Goal: Transaction & Acquisition: Obtain resource

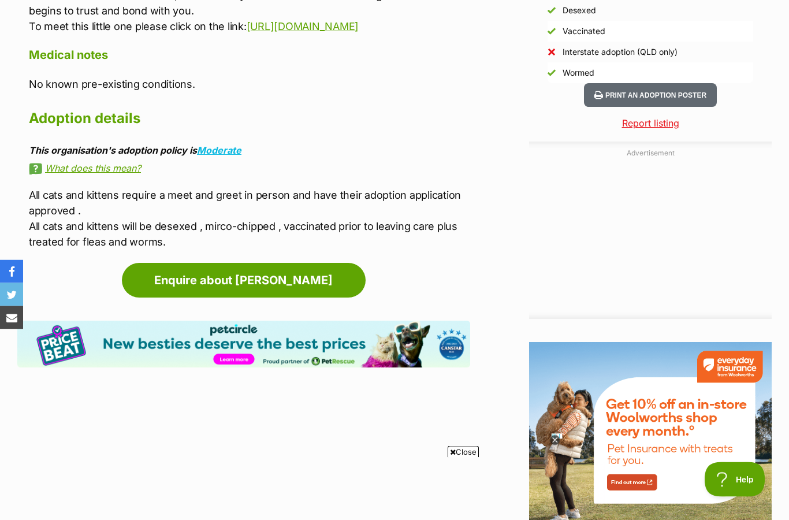
scroll to position [1080, 0]
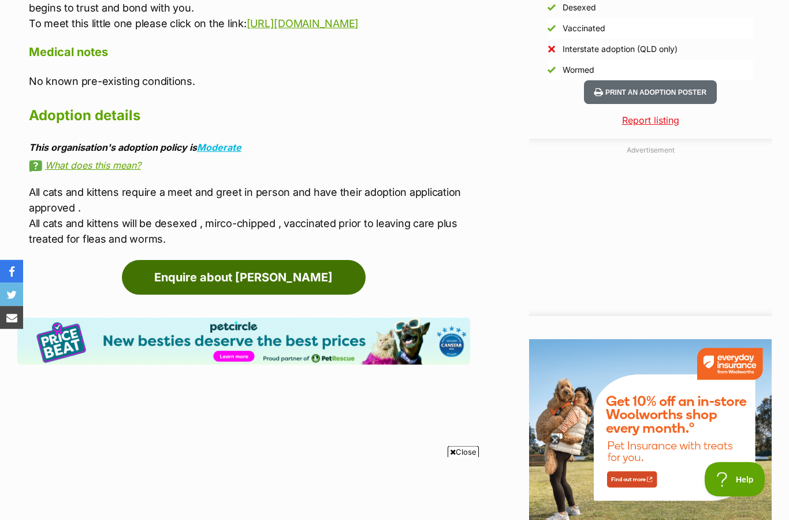
click at [270, 269] on link "Enquire about [PERSON_NAME]" at bounding box center [244, 278] width 244 height 35
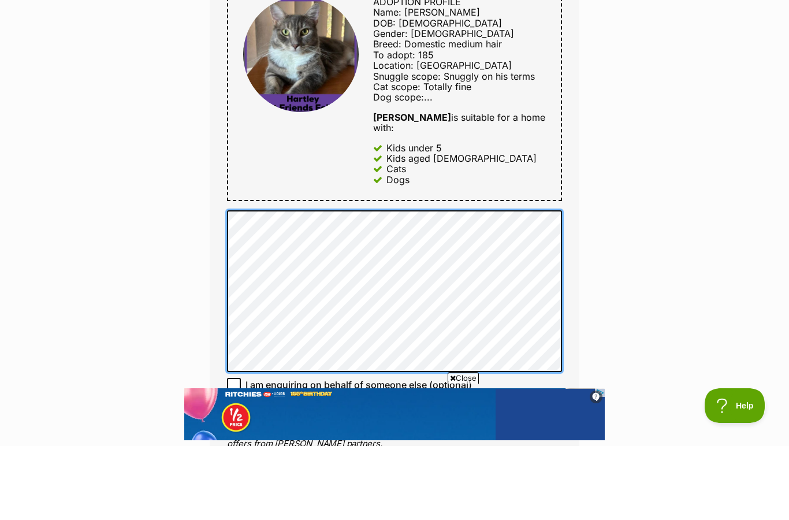
scroll to position [560, 0]
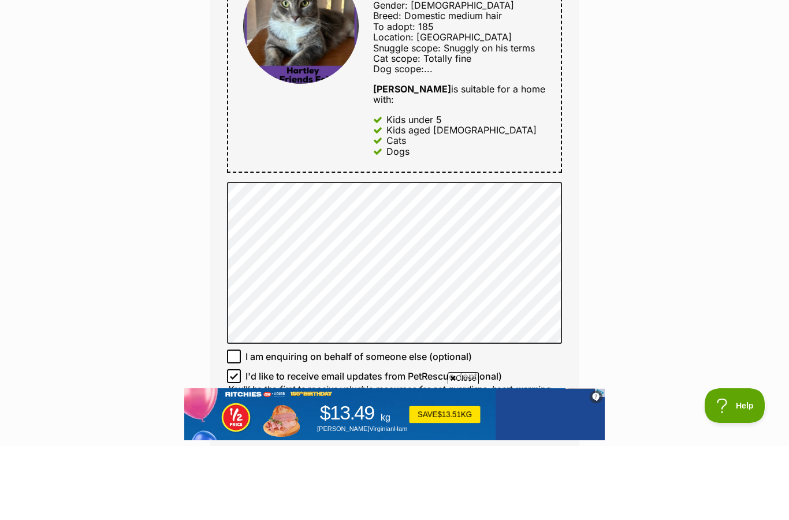
click at [239, 443] on input "I'd like to receive email updates from PetRescue. (optional)" at bounding box center [234, 450] width 14 height 14
checkbox input "false"
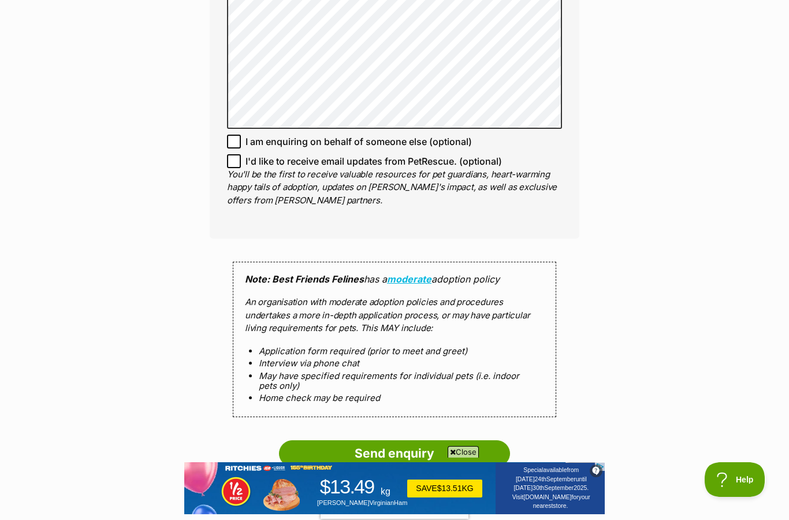
scroll to position [850, 0]
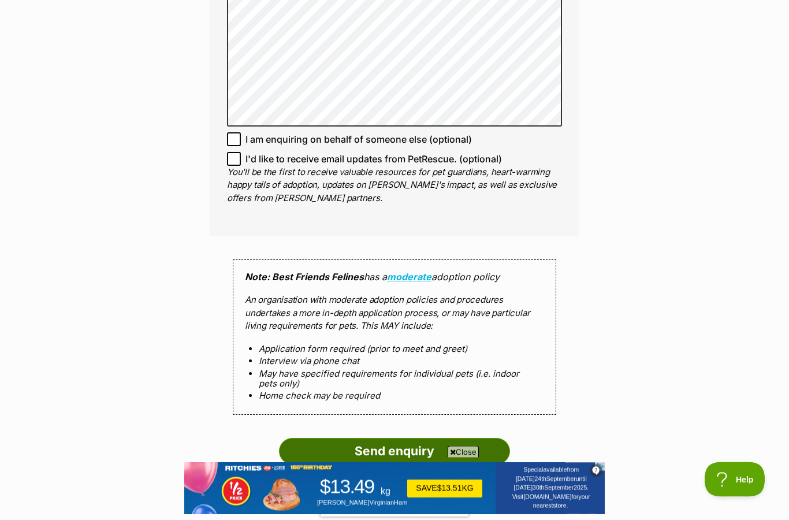
click at [428, 438] on input "Send enquiry" at bounding box center [394, 451] width 231 height 27
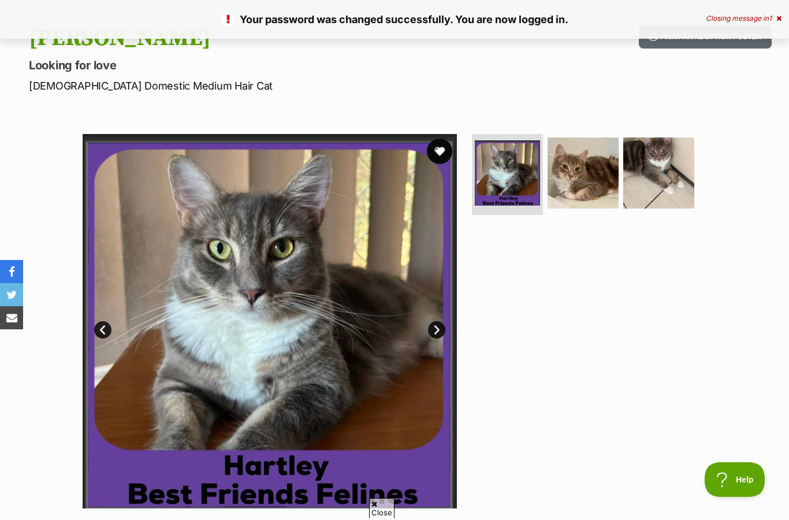
click at [444, 153] on button "favourite" at bounding box center [439, 151] width 25 height 25
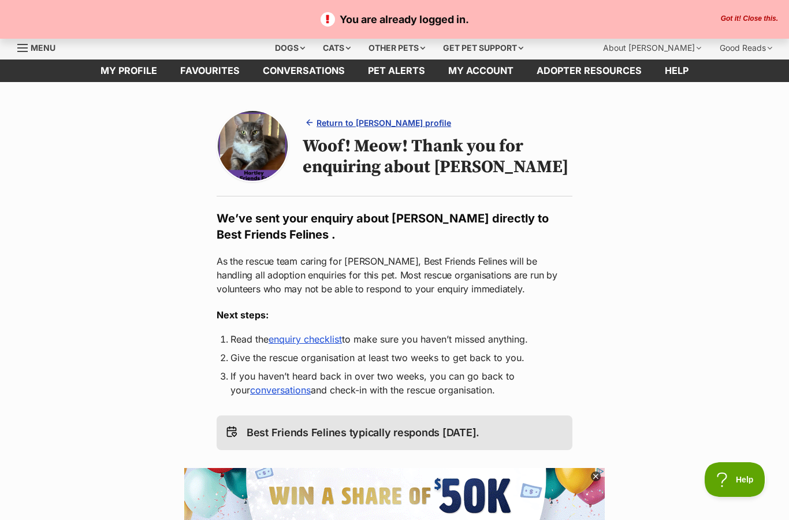
click at [384, 129] on link "Return to Hartley's profile" at bounding box center [379, 122] width 153 height 17
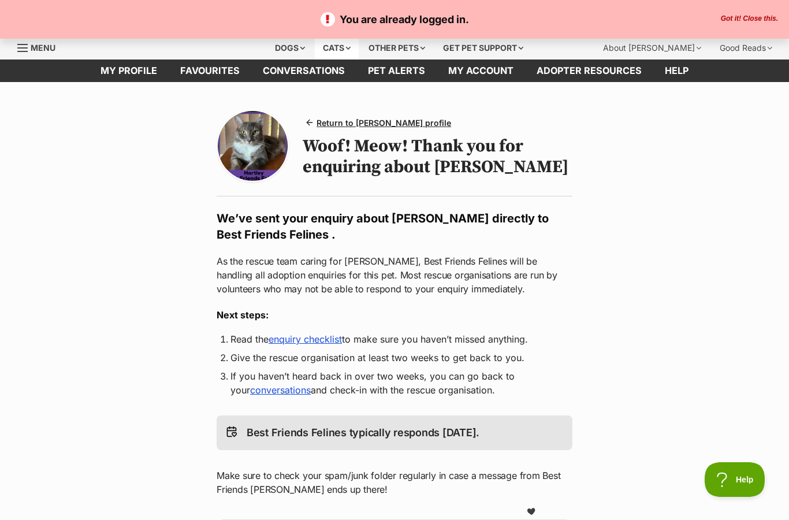
click at [341, 47] on div "Cats" at bounding box center [337, 47] width 44 height 23
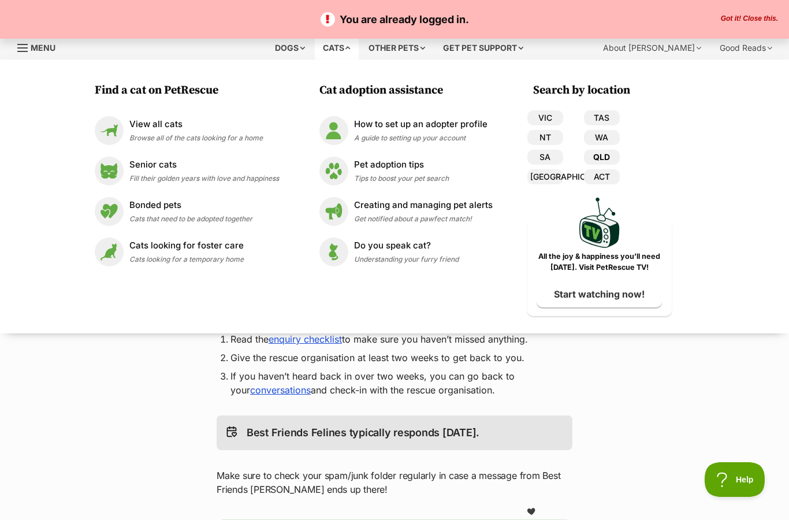
click at [608, 159] on link "QLD" at bounding box center [602, 157] width 36 height 15
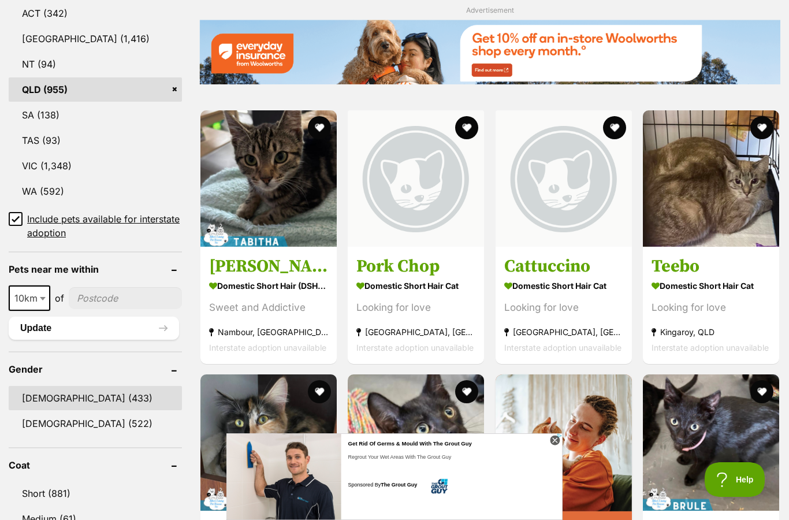
click at [47, 392] on link "[DEMOGRAPHIC_DATA] (433)" at bounding box center [95, 398] width 173 height 24
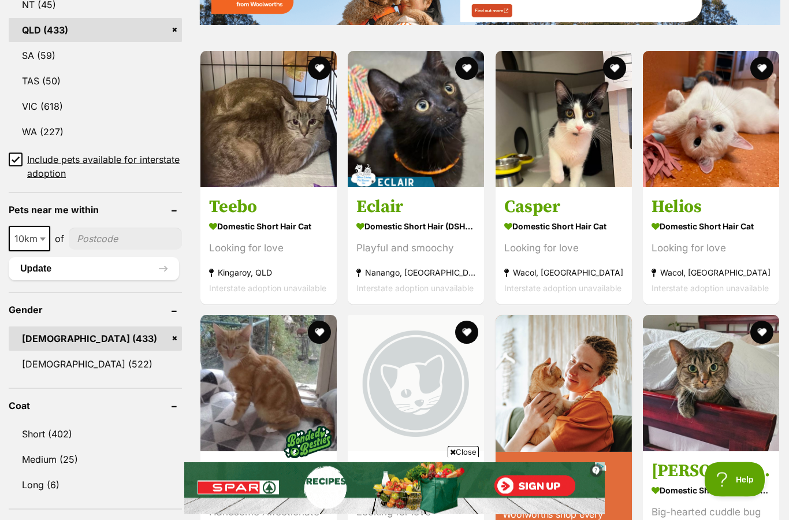
scroll to position [705, 0]
click at [49, 458] on link "Medium (25)" at bounding box center [95, 459] width 173 height 24
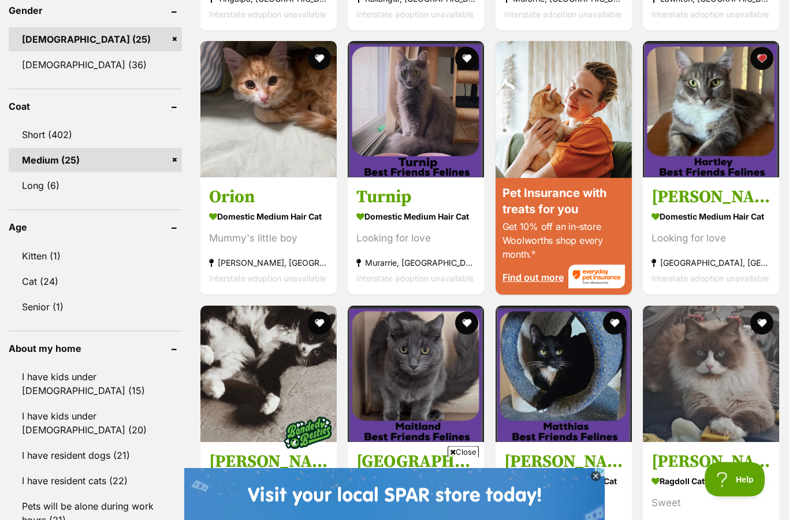
scroll to position [1007, 0]
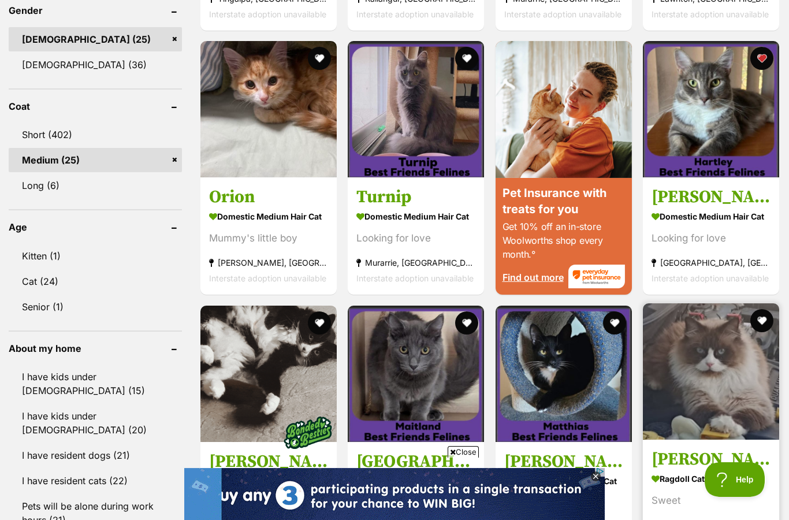
click at [779, 386] on img at bounding box center [711, 371] width 136 height 136
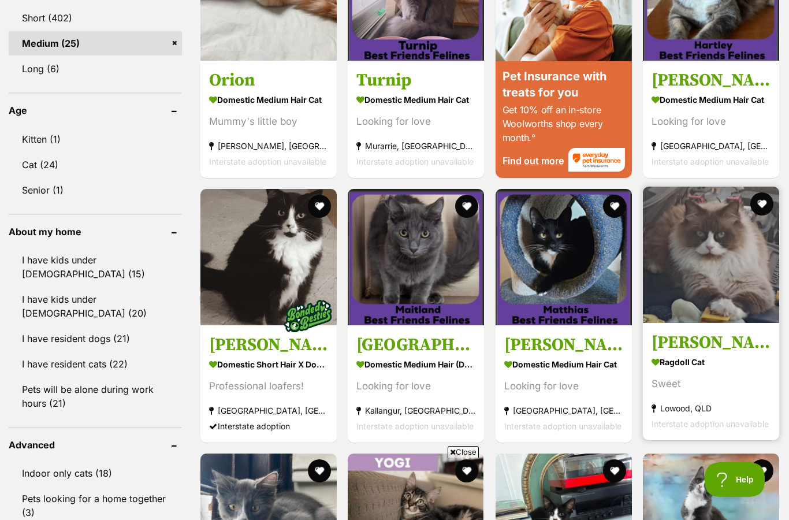
scroll to position [1129, 0]
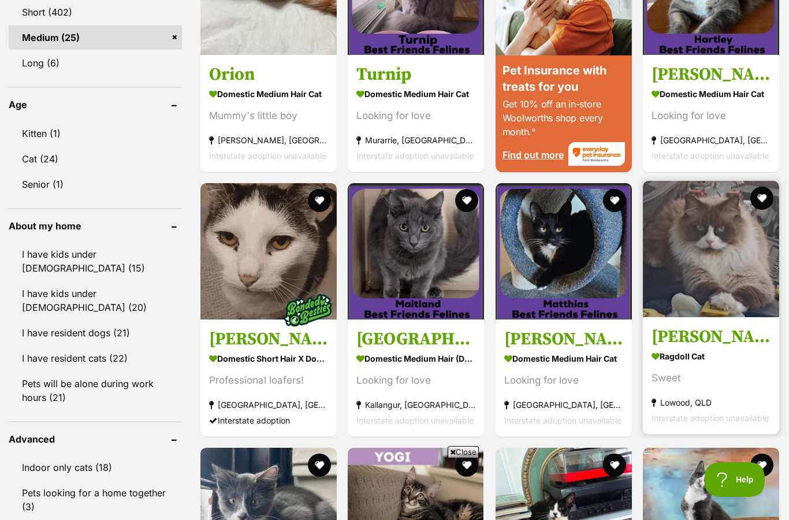
click at [743, 326] on h3 "Raj" at bounding box center [711, 337] width 119 height 22
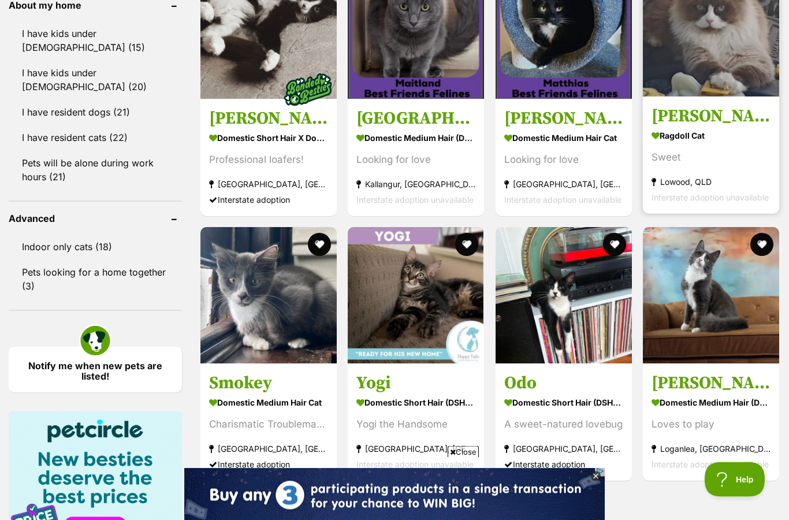
scroll to position [1349, 0]
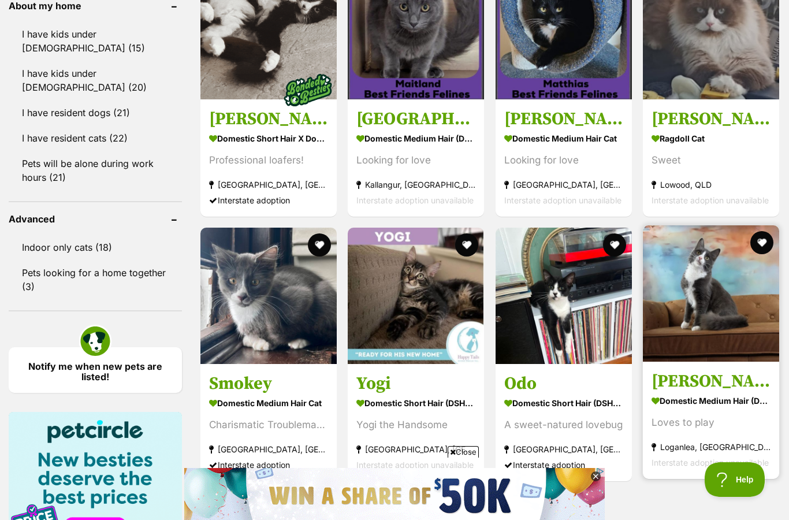
click at [752, 298] on img at bounding box center [711, 293] width 136 height 136
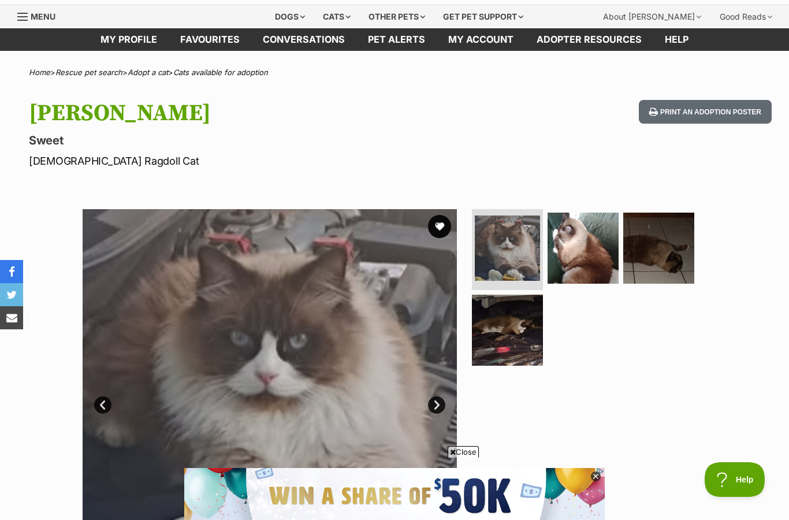
scroll to position [31, 0]
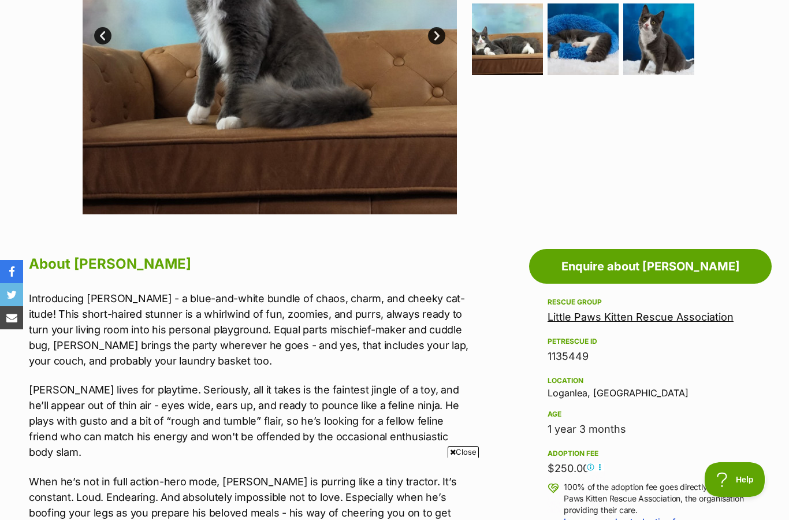
scroll to position [399, 0]
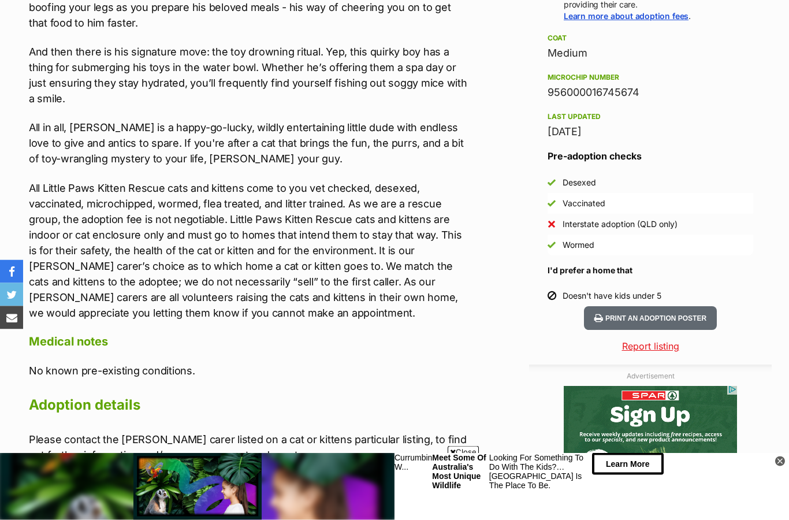
scroll to position [0, 0]
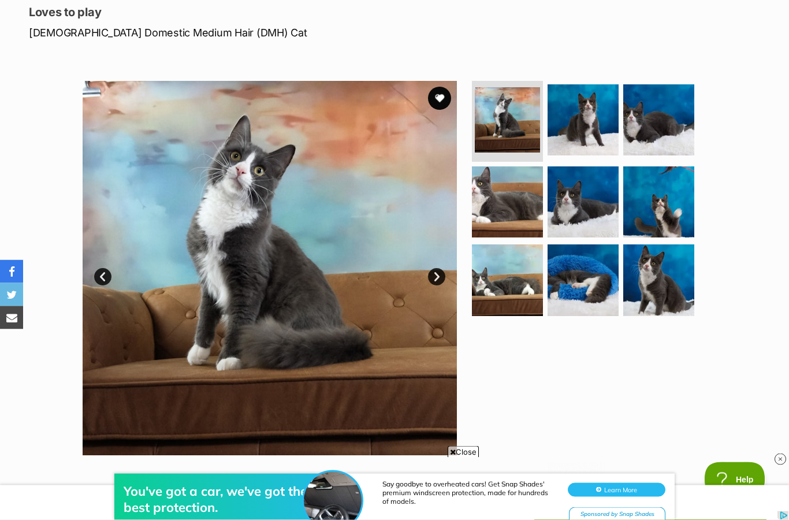
click at [443, 276] on link "Next" at bounding box center [436, 277] width 17 height 17
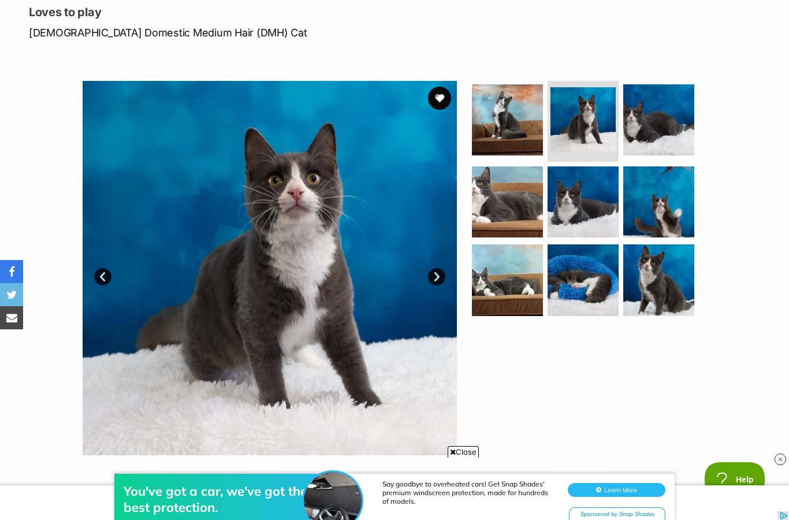
click at [441, 278] on link "Next" at bounding box center [436, 276] width 17 height 17
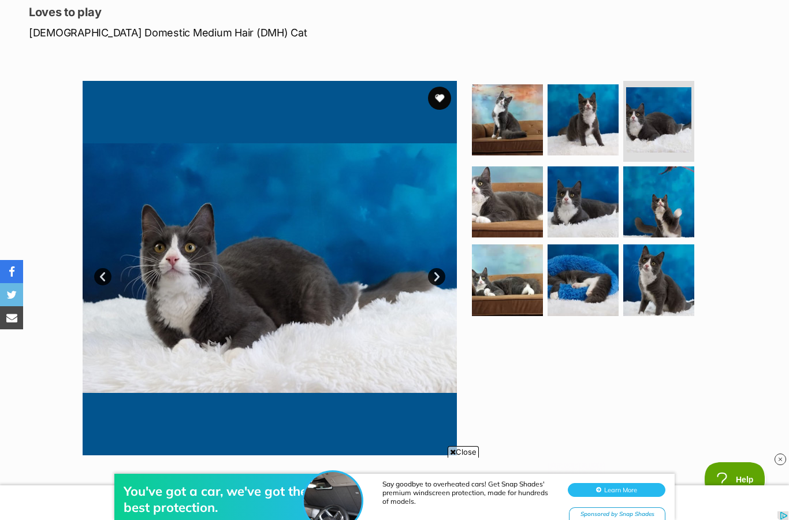
click at [443, 267] on img at bounding box center [270, 268] width 374 height 374
click at [443, 275] on link "Next" at bounding box center [436, 276] width 17 height 17
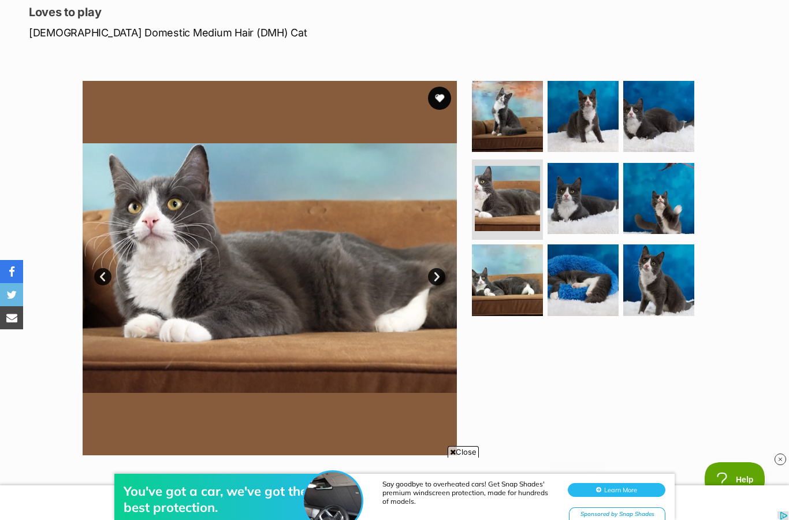
click at [446, 266] on img at bounding box center [270, 268] width 374 height 374
click at [443, 278] on link "Next" at bounding box center [436, 276] width 17 height 17
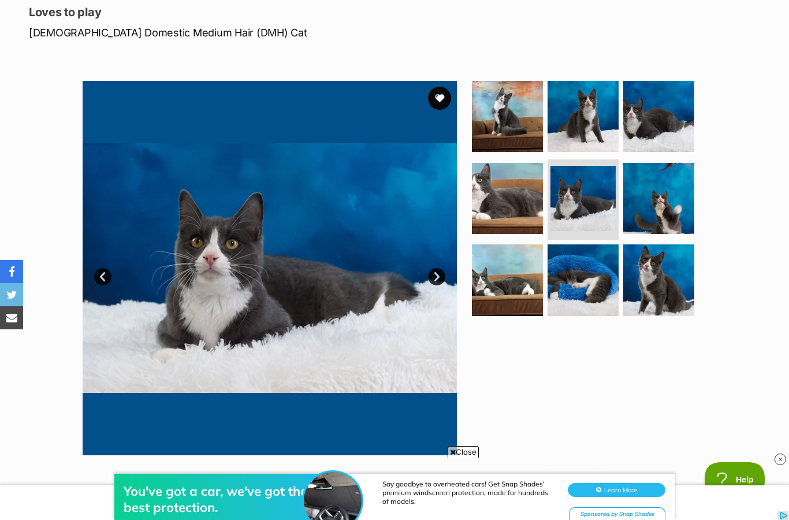
click at [442, 269] on link "Next" at bounding box center [436, 276] width 17 height 17
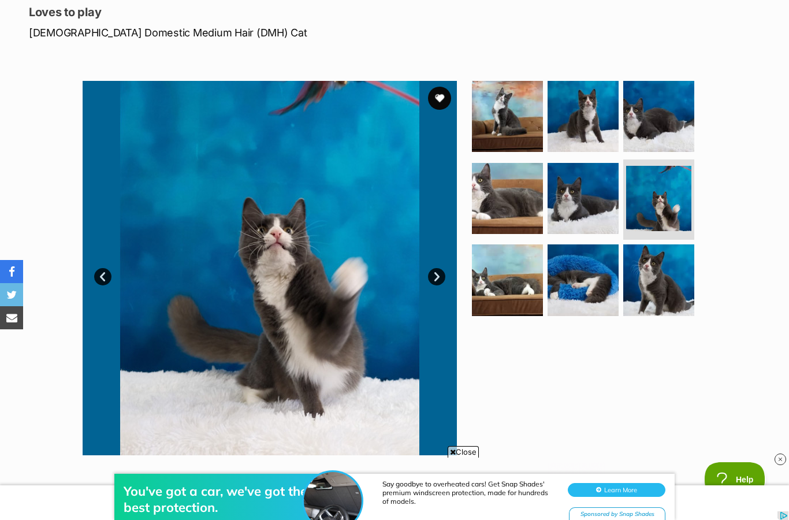
click at [441, 277] on link "Next" at bounding box center [436, 276] width 17 height 17
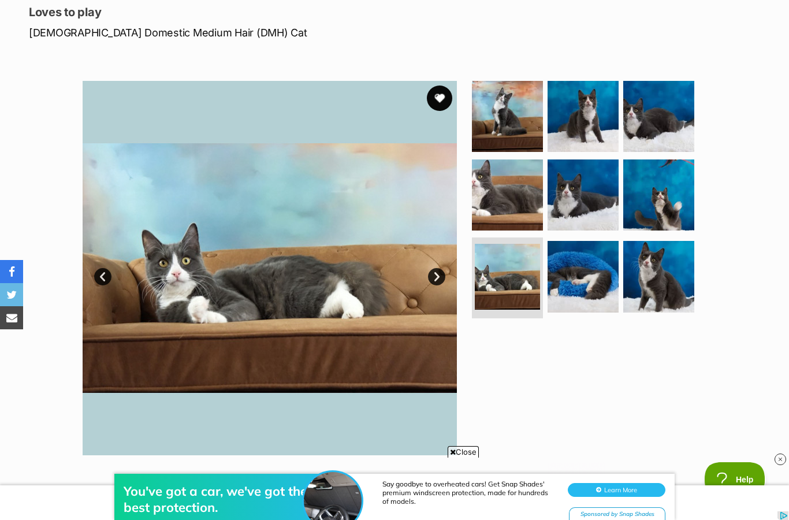
click at [448, 97] on button "favourite" at bounding box center [439, 97] width 25 height 25
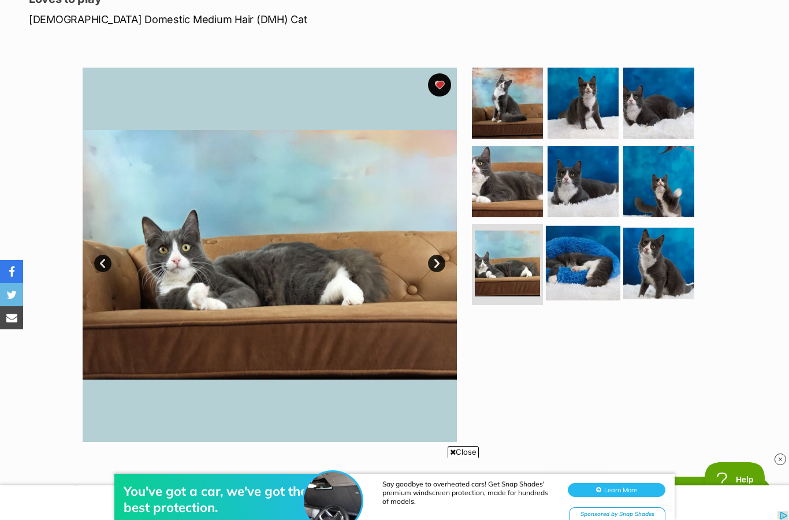
click at [578, 270] on img at bounding box center [583, 263] width 75 height 75
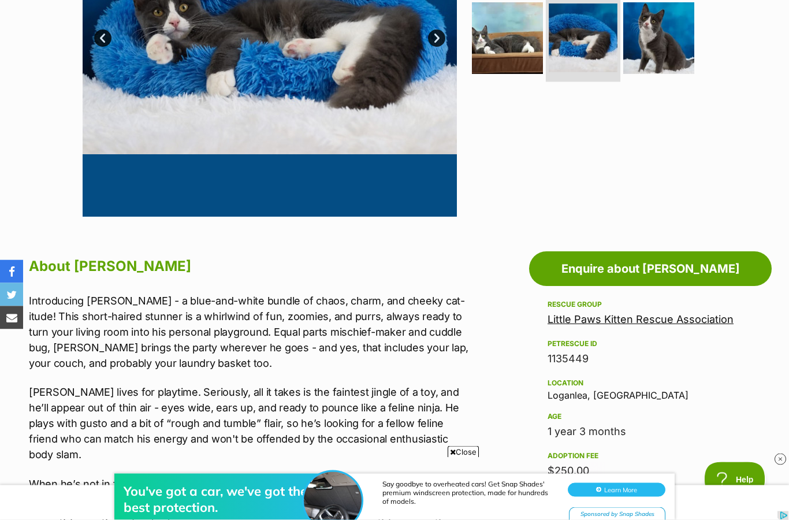
scroll to position [398, 0]
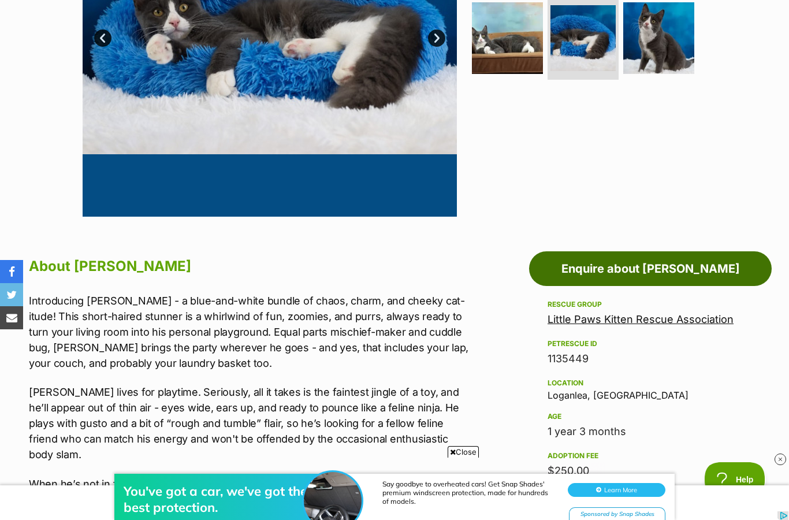
click at [700, 275] on link "Enquire about Finn" at bounding box center [650, 268] width 243 height 35
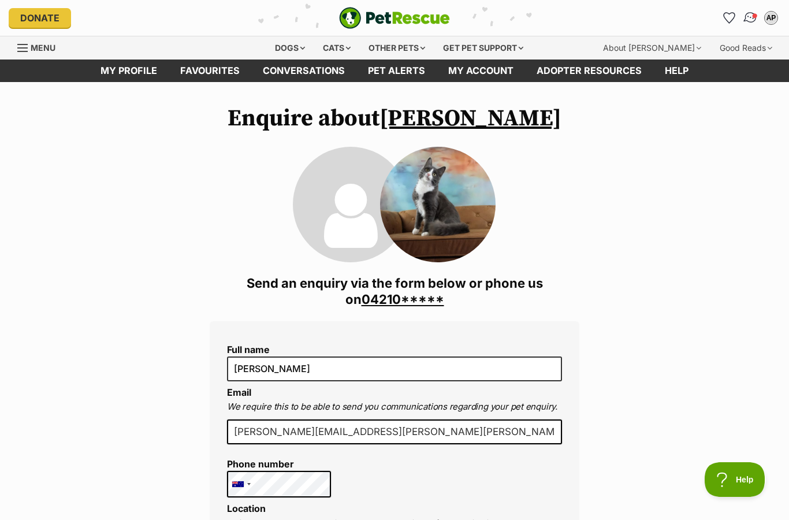
click at [749, 12] on img "Conversations" at bounding box center [751, 17] width 16 height 15
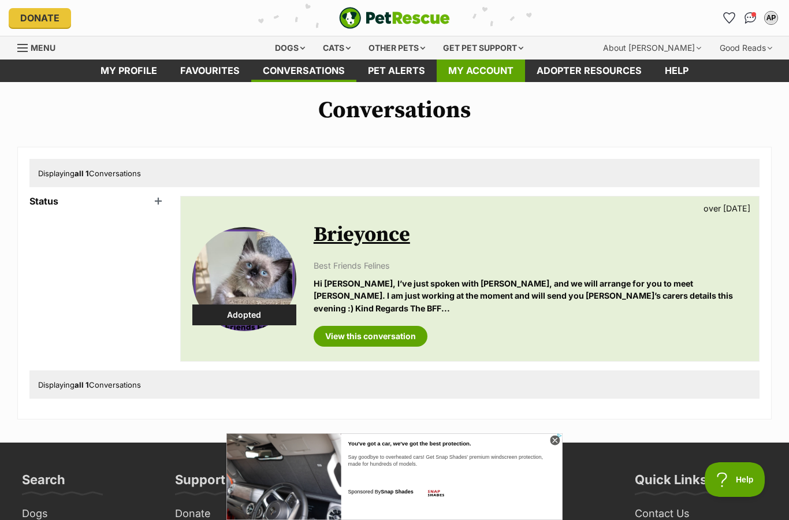
click at [490, 76] on link "My account" at bounding box center [481, 70] width 88 height 23
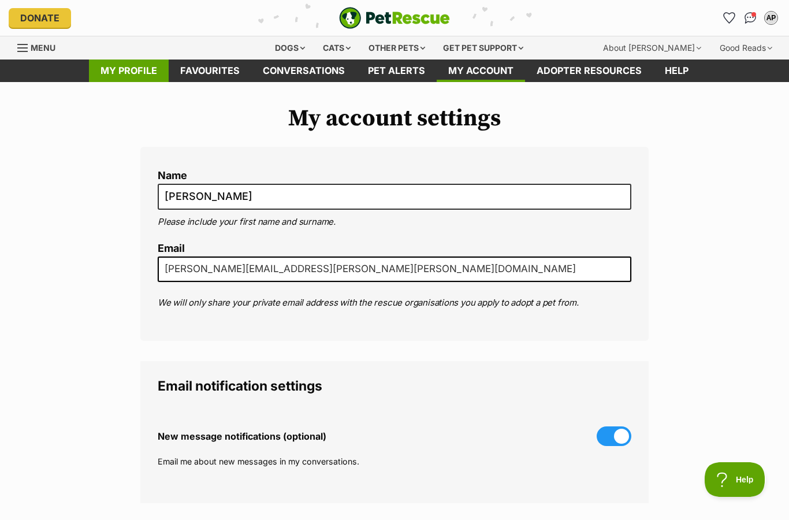
click at [132, 68] on link "My profile" at bounding box center [129, 70] width 80 height 23
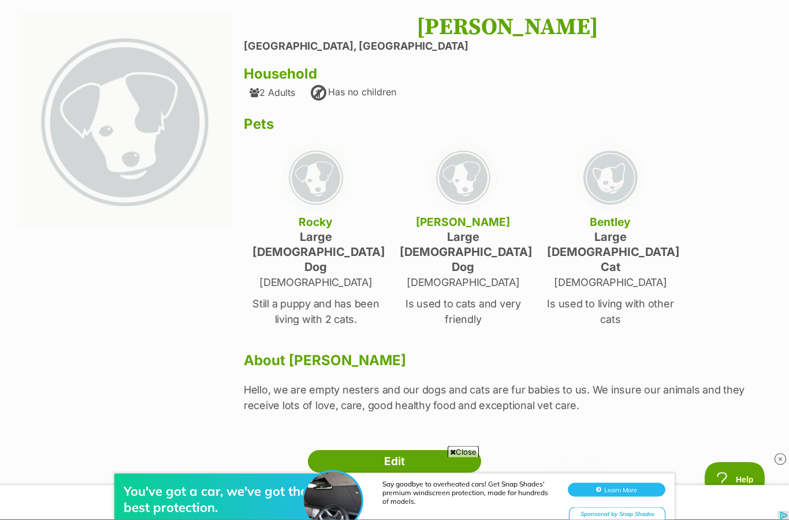
scroll to position [91, 0]
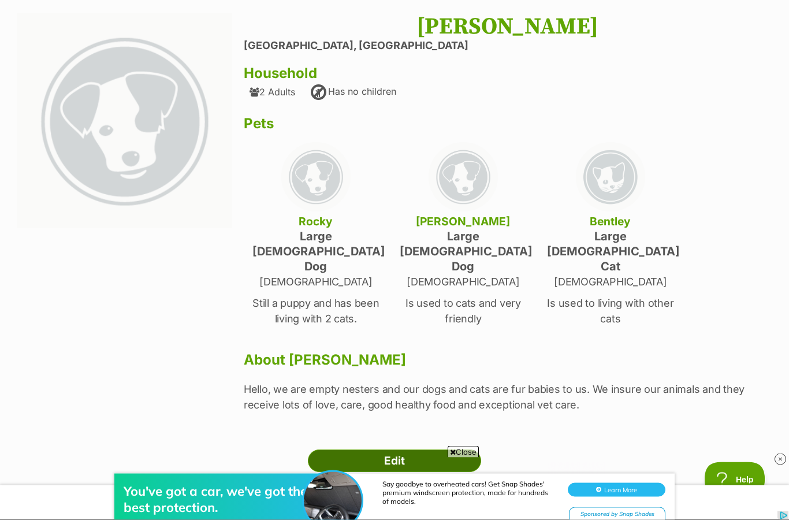
click at [412, 450] on link "Edit" at bounding box center [394, 461] width 173 height 23
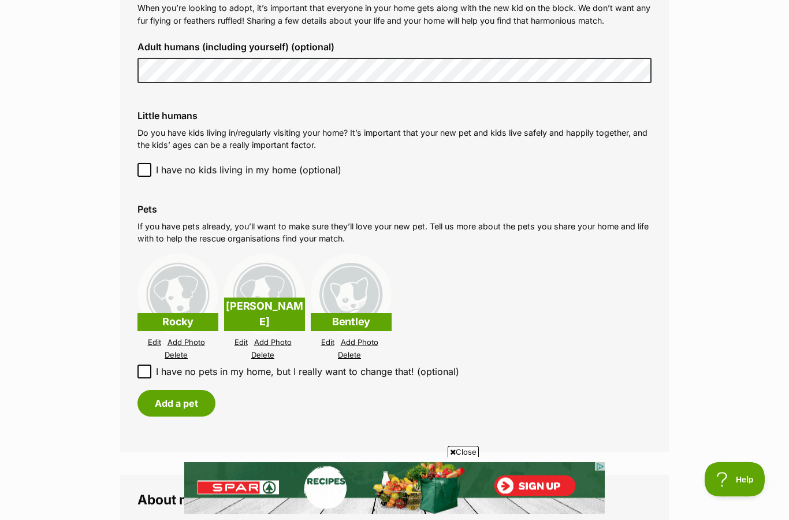
scroll to position [897, 0]
click at [349, 352] on link "Delete" at bounding box center [349, 355] width 23 height 9
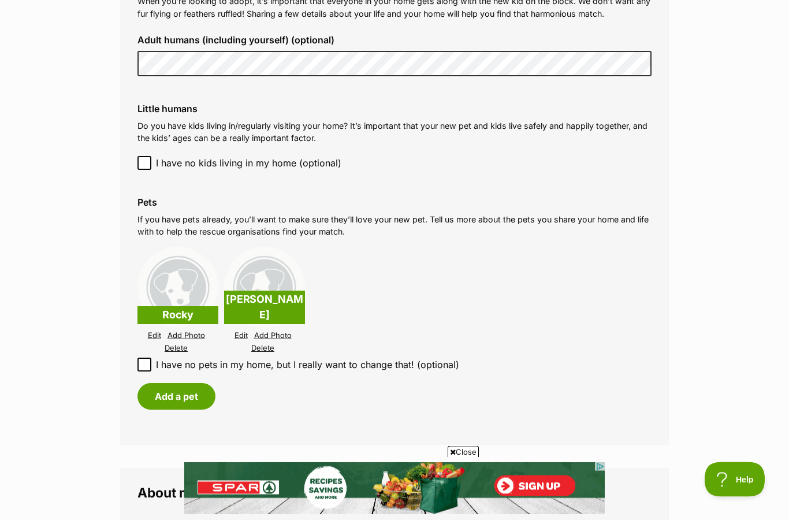
scroll to position [903, 0]
click at [178, 387] on button "Add a pet" at bounding box center [176, 396] width 78 height 27
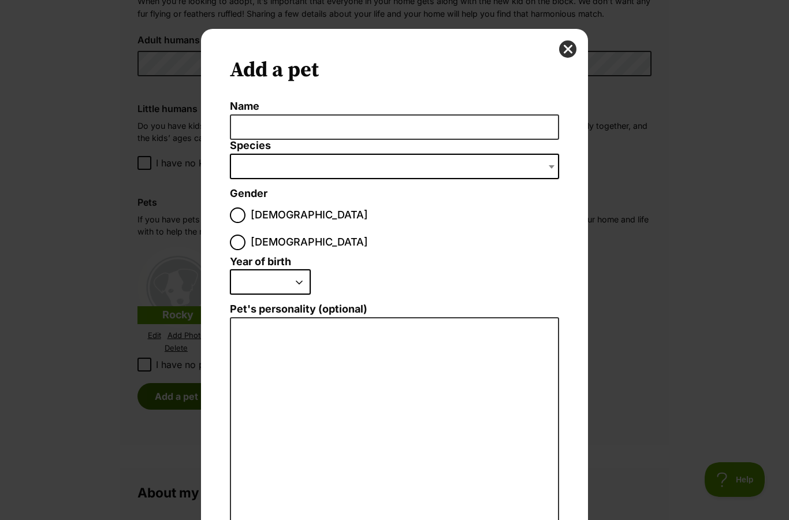
scroll to position [0, 0]
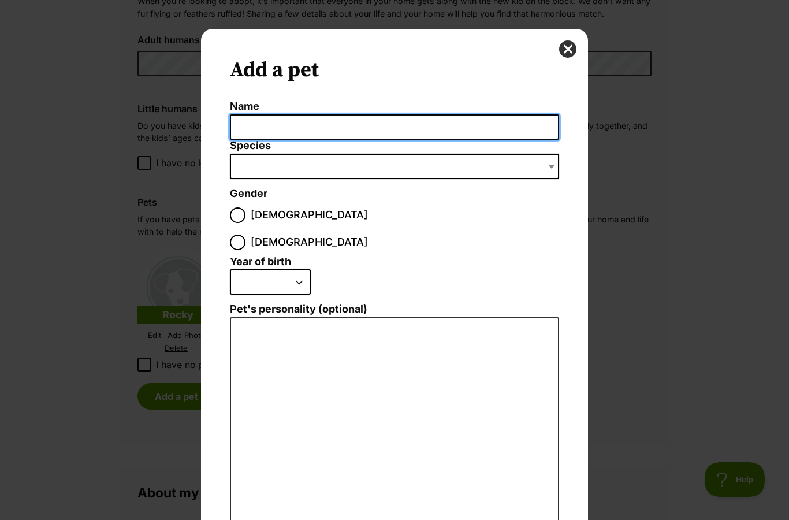
click at [312, 127] on input "Name" at bounding box center [394, 127] width 329 height 26
type input "Milly"
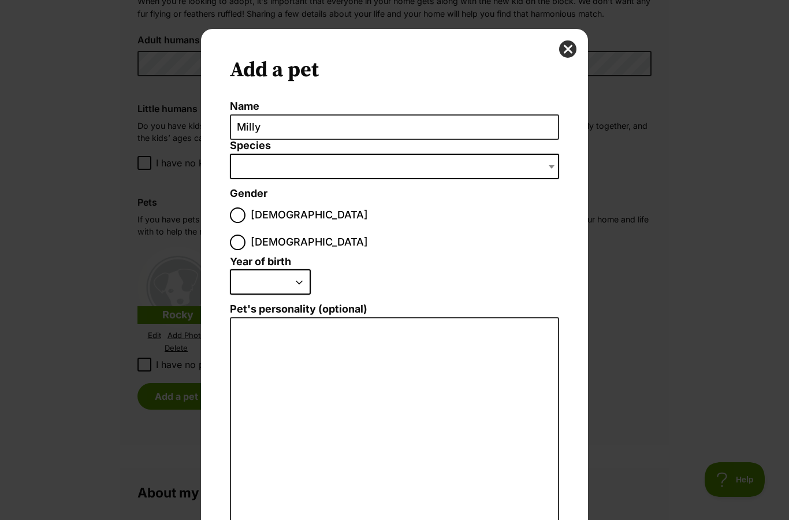
click at [280, 163] on span "Dialog Window - Close (Press escape to close)" at bounding box center [394, 166] width 329 height 25
type input "Ragdoll cross"
click at [296, 269] on select "2025 2024 2023 2022 2021 2020 2019 2018 2017 2016 2015 2014 2013 2012 2011 2010…" at bounding box center [270, 281] width 81 height 25
click at [246, 235] on input "Female" at bounding box center [238, 243] width 16 height 16
radio input "true"
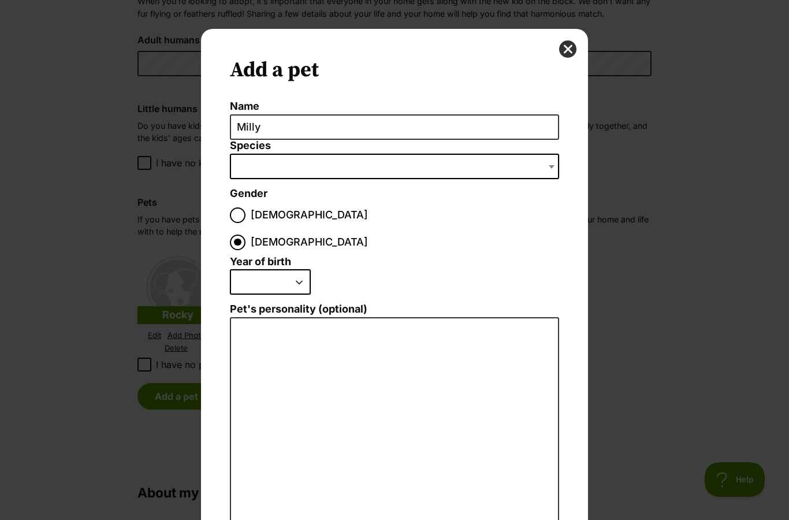
click at [295, 269] on select "2025 2024 2023 2022 2021 2020 2019 2018 2017 2016 2015 2014 2013 2012 2011 2010…" at bounding box center [270, 281] width 81 height 25
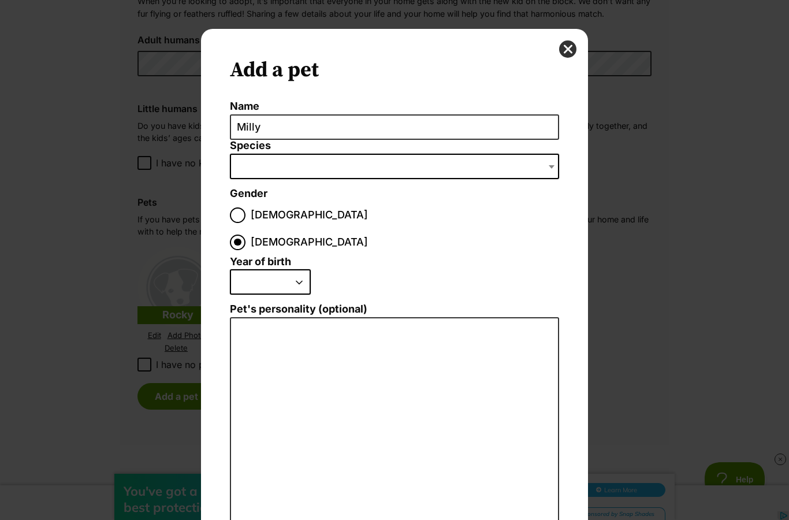
select select "2023"
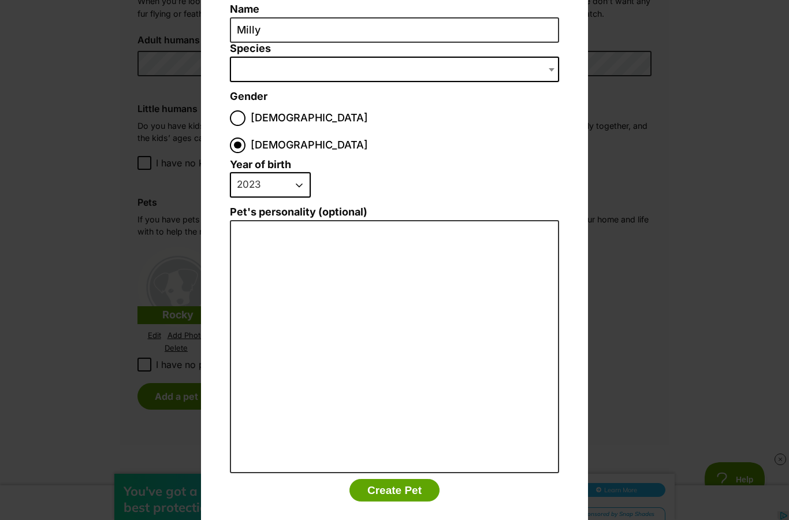
scroll to position [96, 0]
click at [393, 479] on button "Create Pet" at bounding box center [394, 490] width 90 height 23
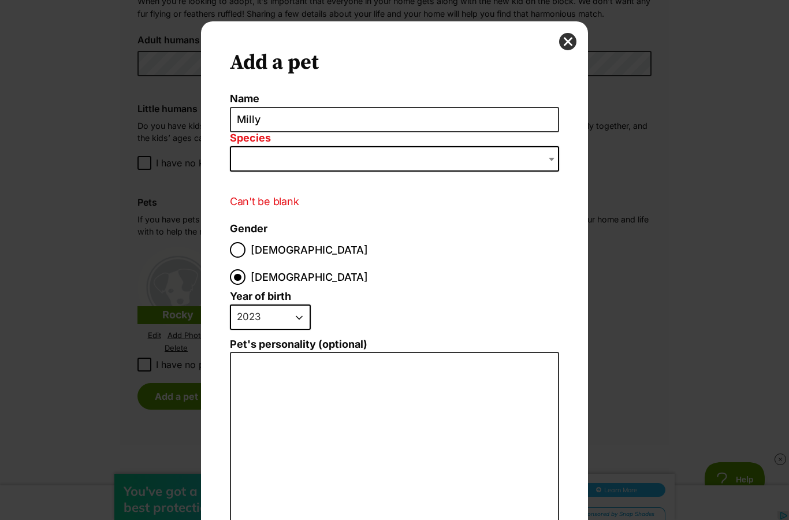
scroll to position [1, 0]
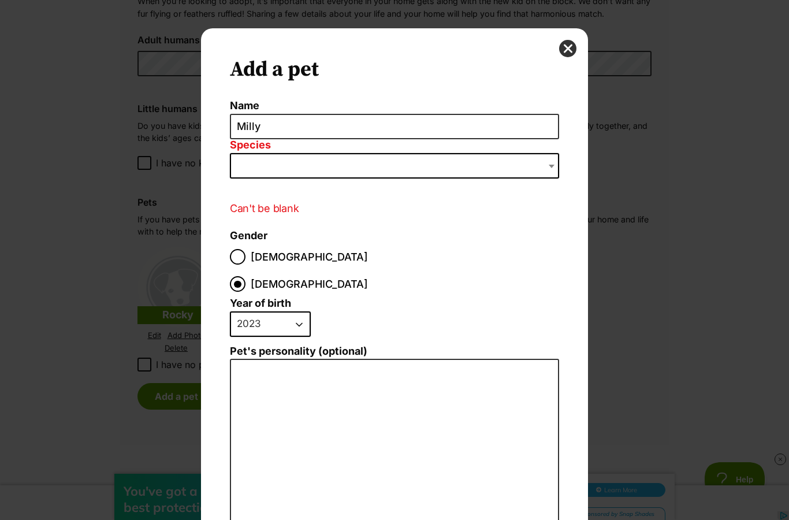
click at [548, 166] on span "Dialog Window - Close (Press escape to close)" at bounding box center [553, 165] width 12 height 25
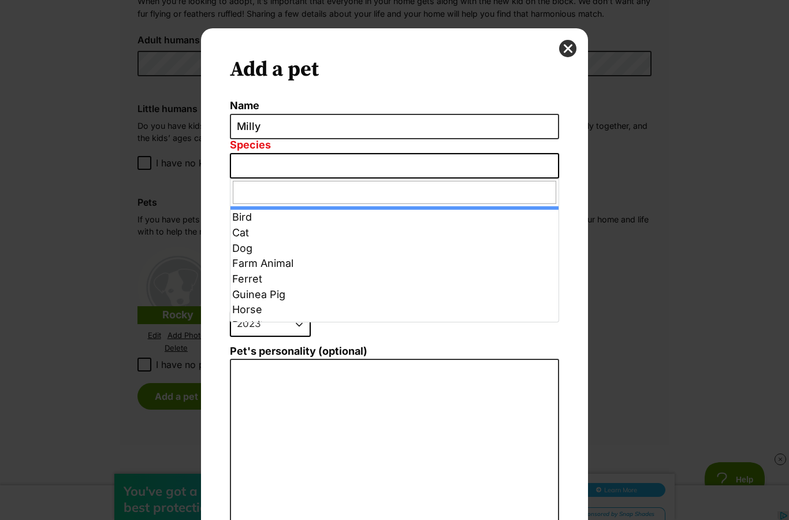
type input "r"
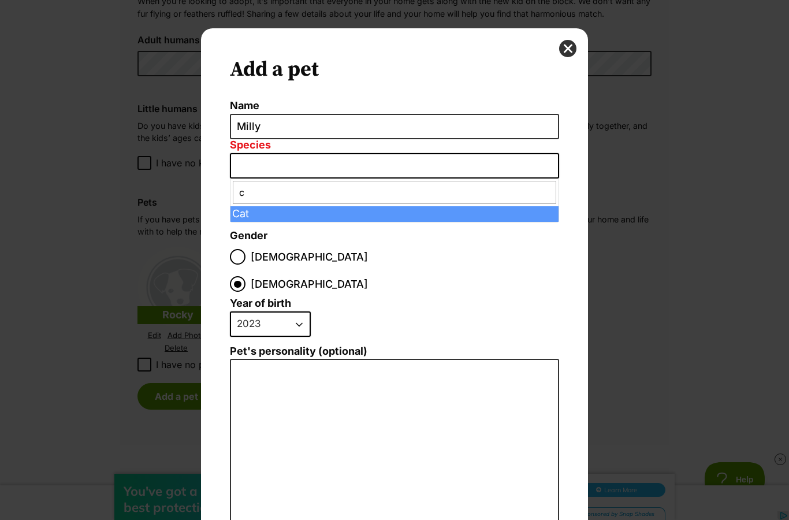
type input "ca"
select select "2"
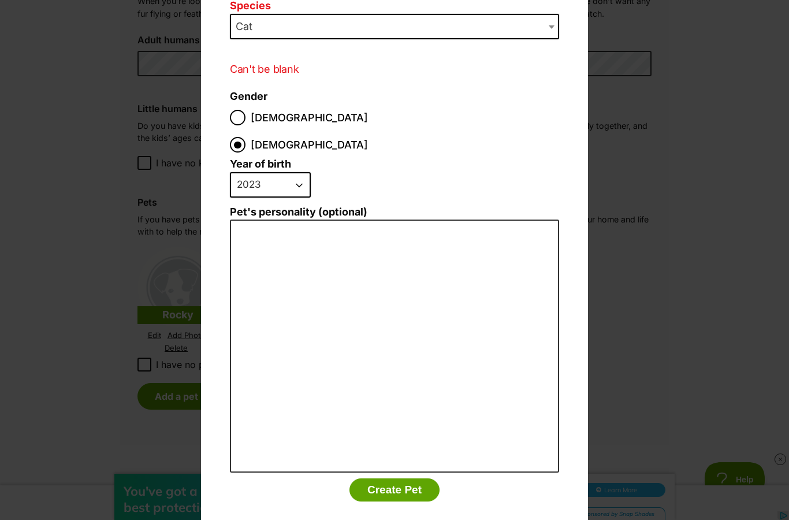
scroll to position [139, 0]
click at [405, 479] on button "Create Pet" at bounding box center [394, 490] width 90 height 23
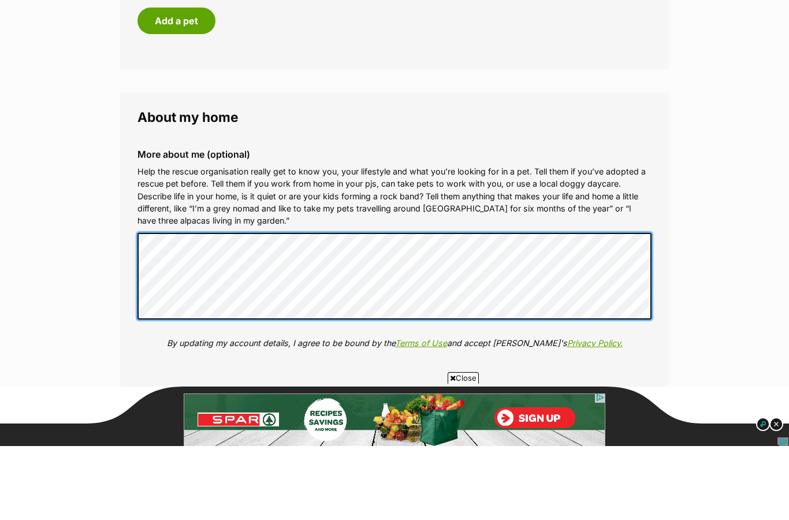
scroll to position [1198, 0]
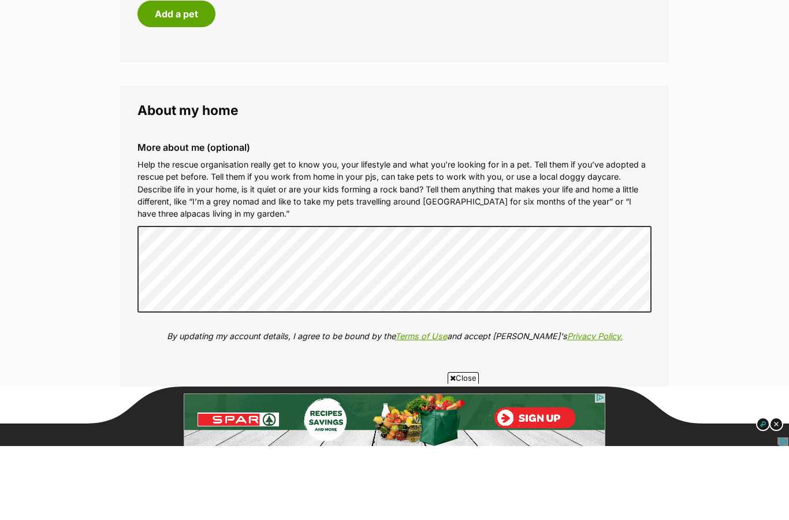
click at [393, 492] on button "Update my profile" at bounding box center [395, 505] width 116 height 27
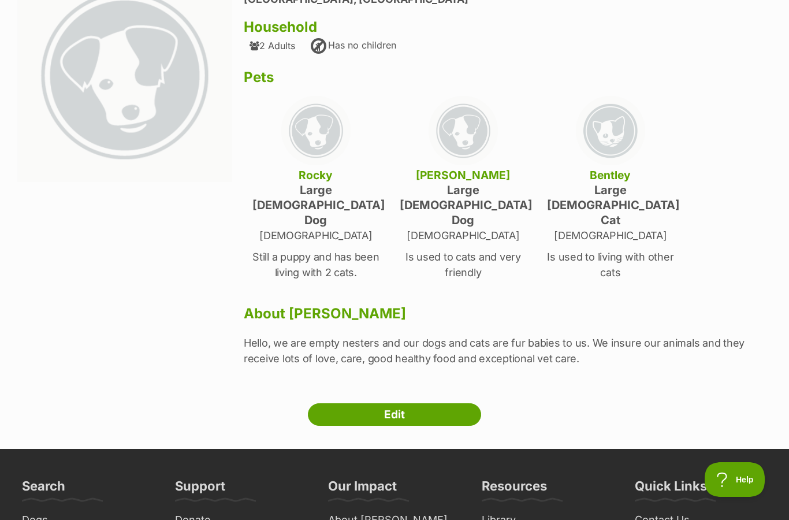
scroll to position [138, 0]
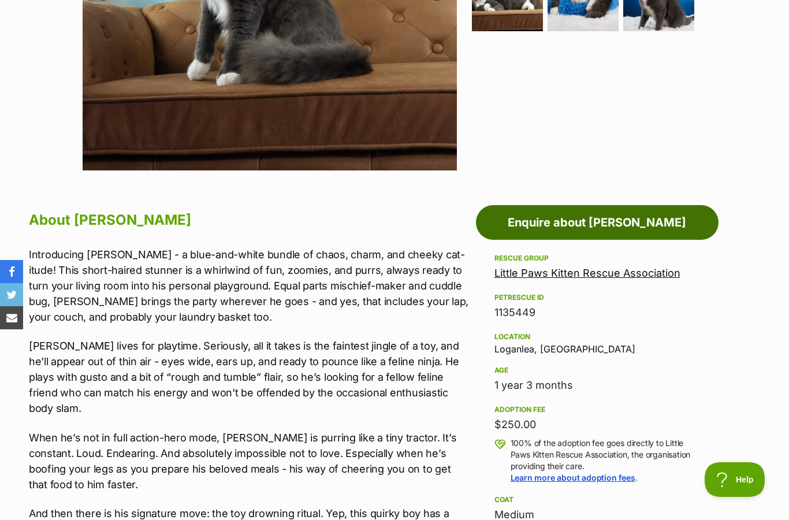
click at [649, 218] on link "Enquire about [PERSON_NAME]" at bounding box center [597, 222] width 243 height 35
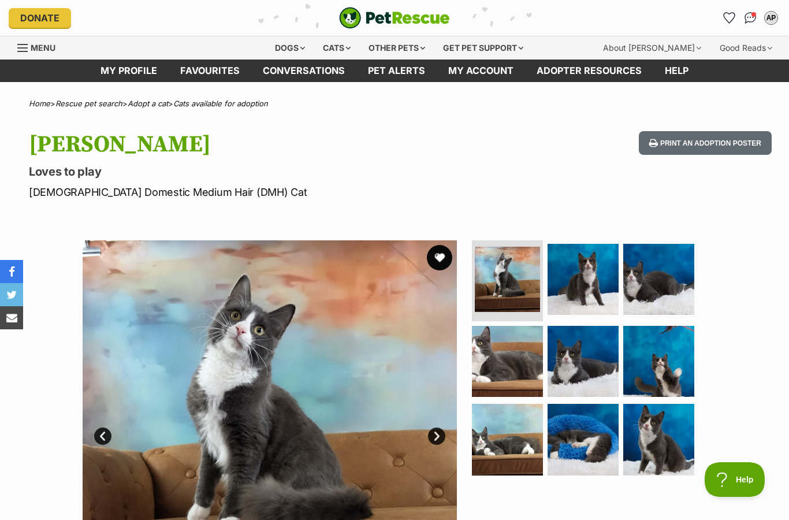
click at [445, 254] on button "favourite" at bounding box center [439, 257] width 25 height 25
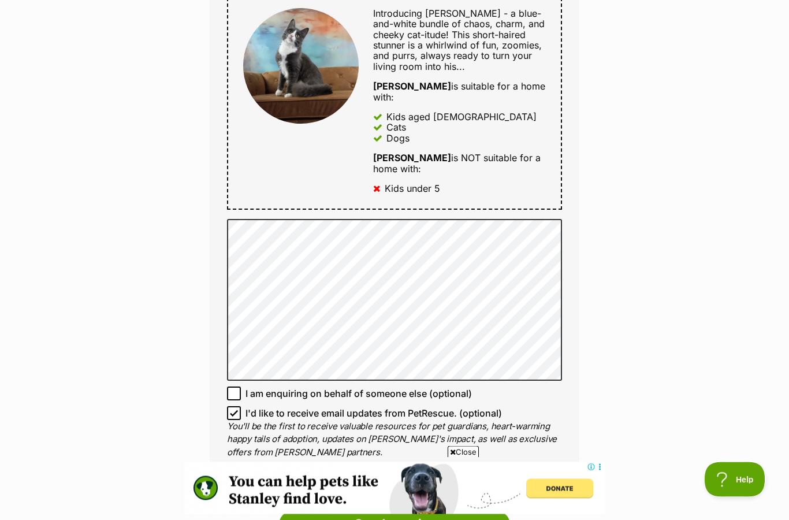
click at [239, 407] on input "I'd like to receive email updates from PetRescue. (optional)" at bounding box center [234, 414] width 14 height 14
checkbox input "false"
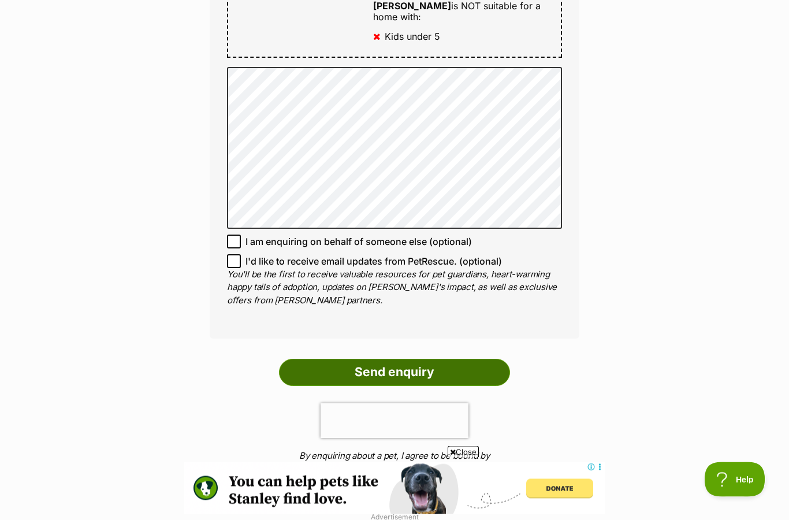
click at [413, 359] on input "Send enquiry" at bounding box center [394, 372] width 231 height 27
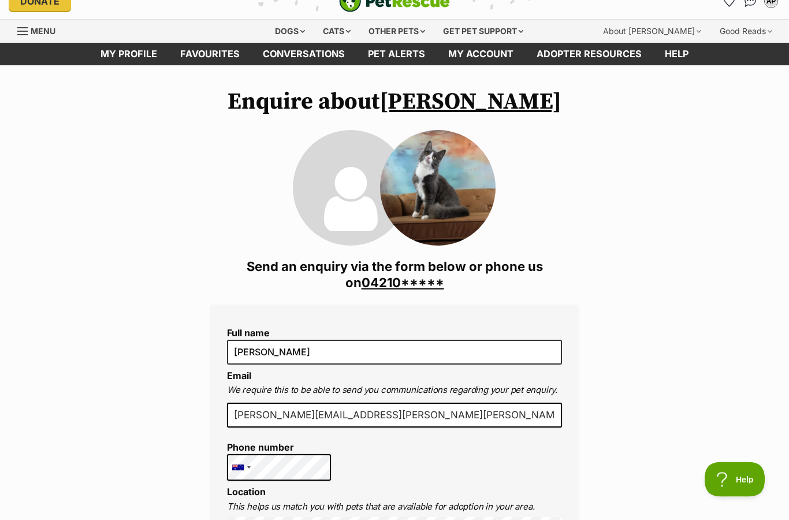
scroll to position [0, 0]
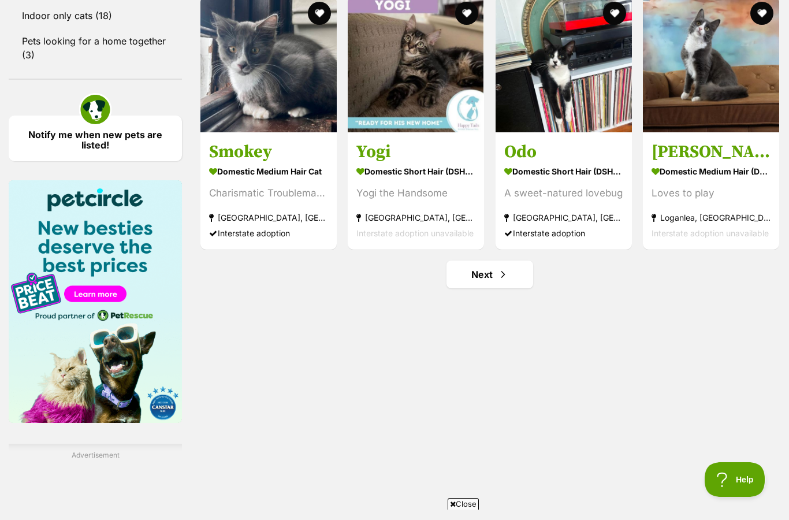
scroll to position [1577, 0]
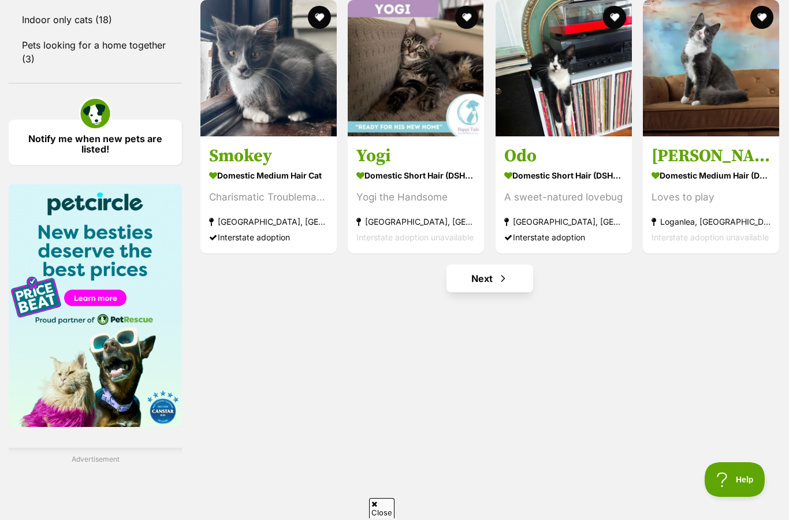
click at [503, 271] on span "Next page" at bounding box center [503, 278] width 12 height 14
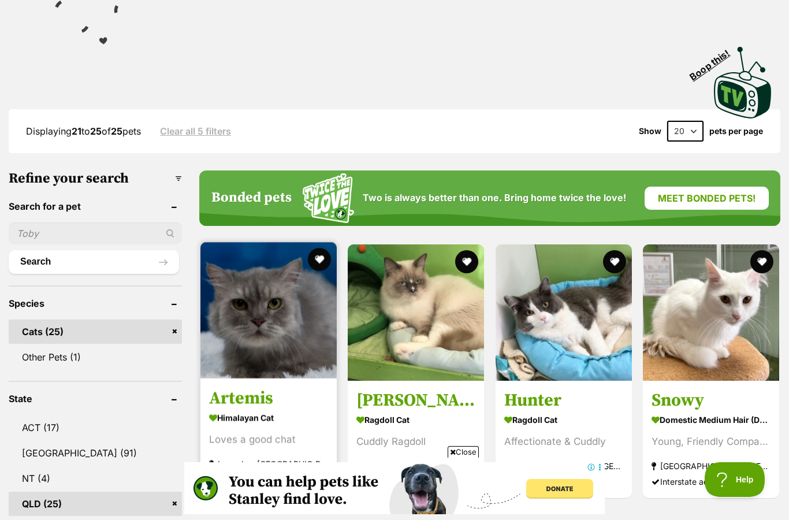
click at [286, 308] on img at bounding box center [268, 310] width 136 height 136
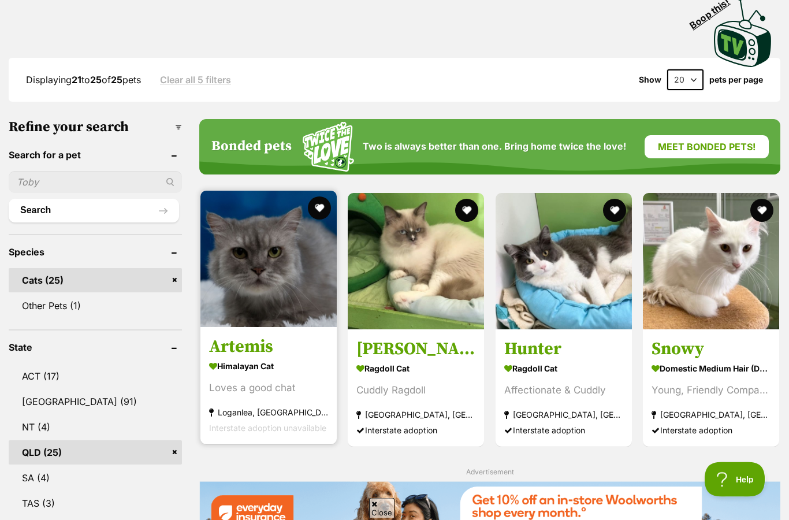
scroll to position [285, 0]
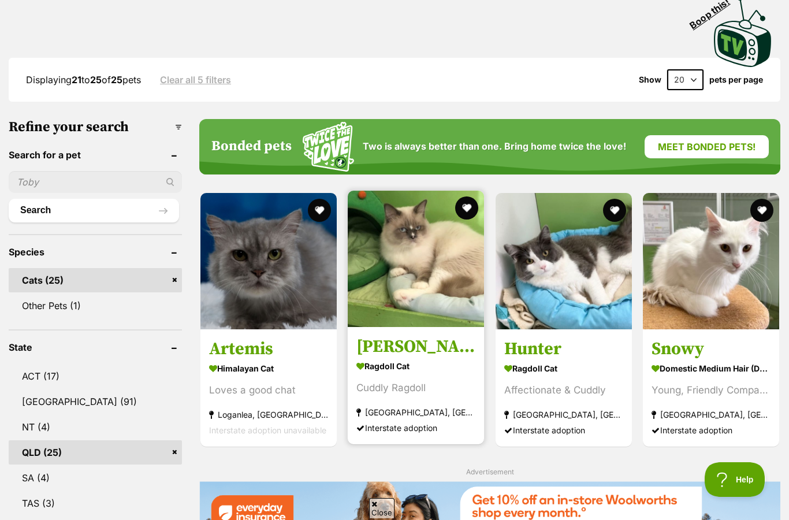
click at [416, 232] on img at bounding box center [416, 259] width 136 height 136
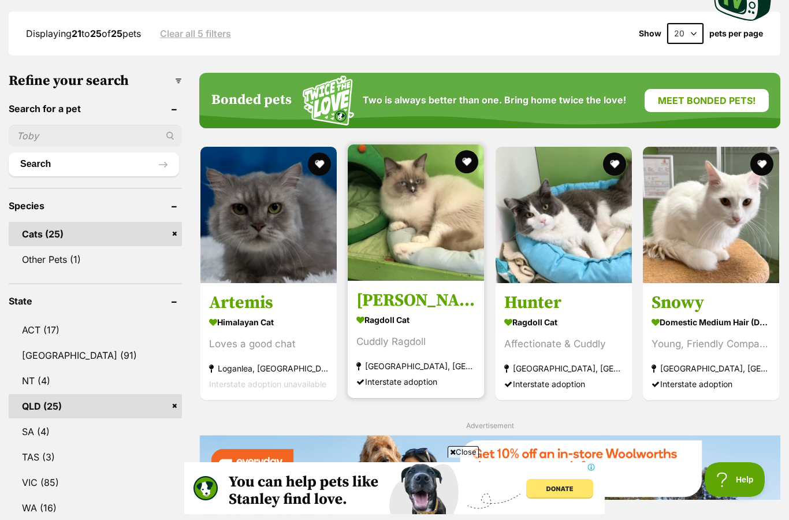
scroll to position [0, 0]
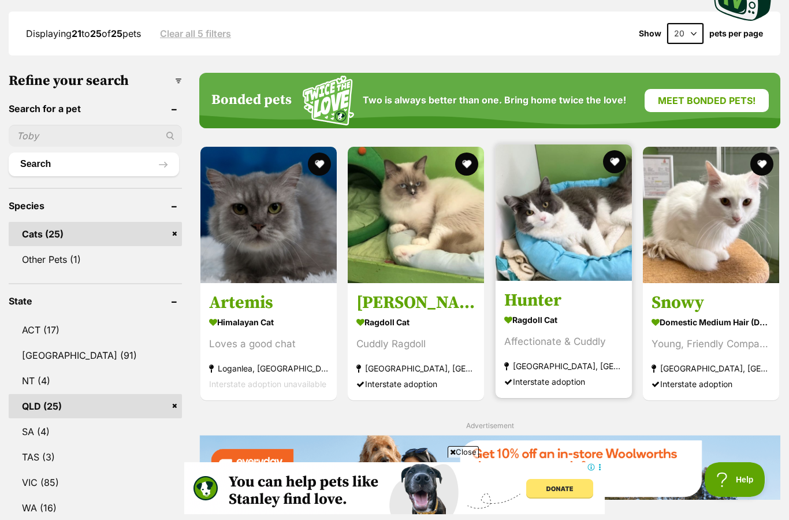
click at [594, 211] on img at bounding box center [564, 212] width 136 height 136
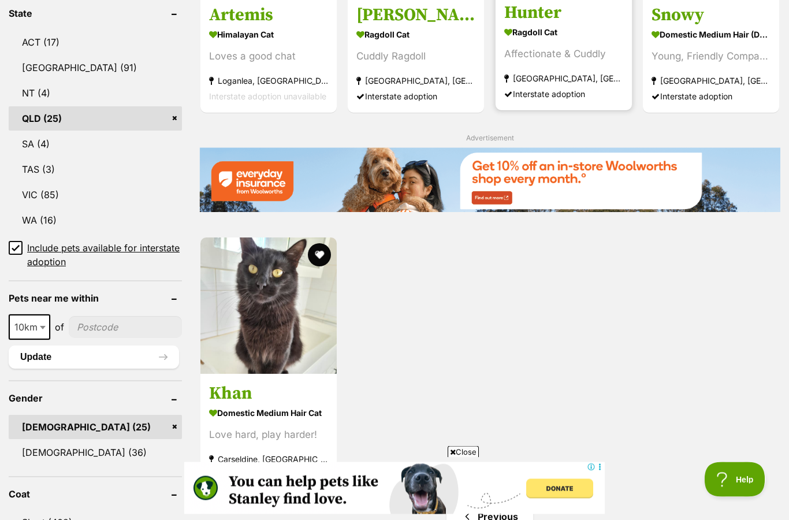
scroll to position [619, 0]
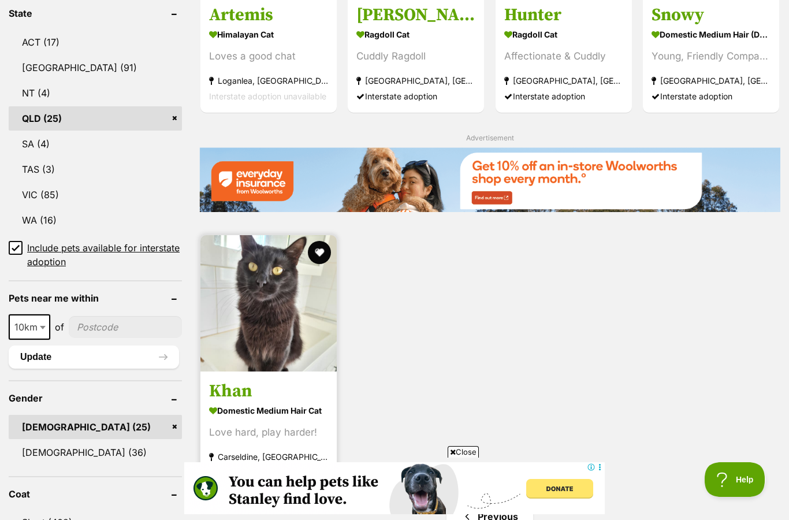
click at [278, 285] on img at bounding box center [268, 303] width 136 height 136
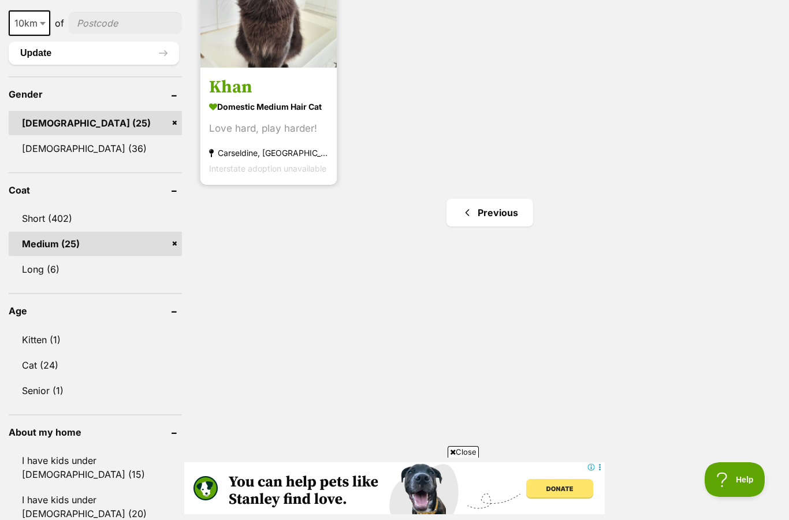
scroll to position [916, 0]
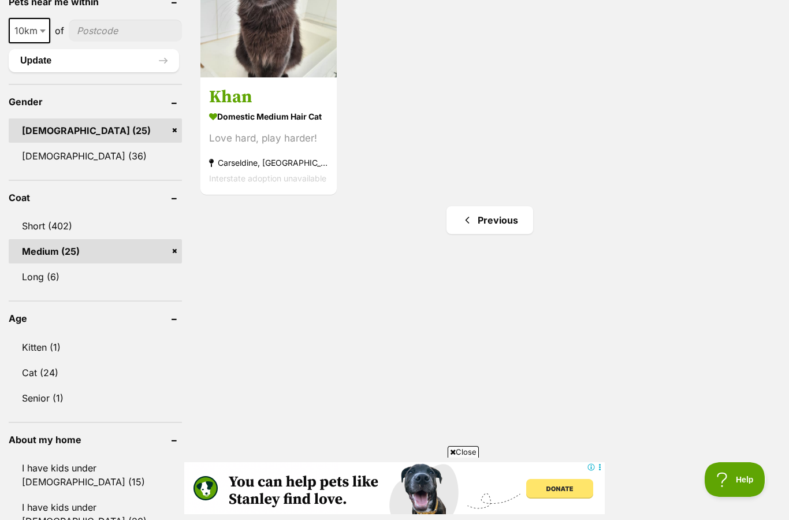
click at [180, 239] on link "Medium (25)" at bounding box center [95, 251] width 173 height 24
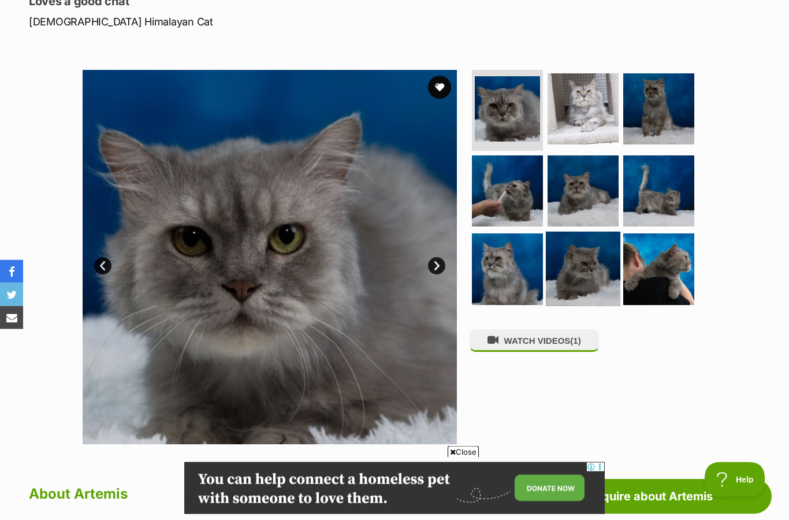
scroll to position [137, 0]
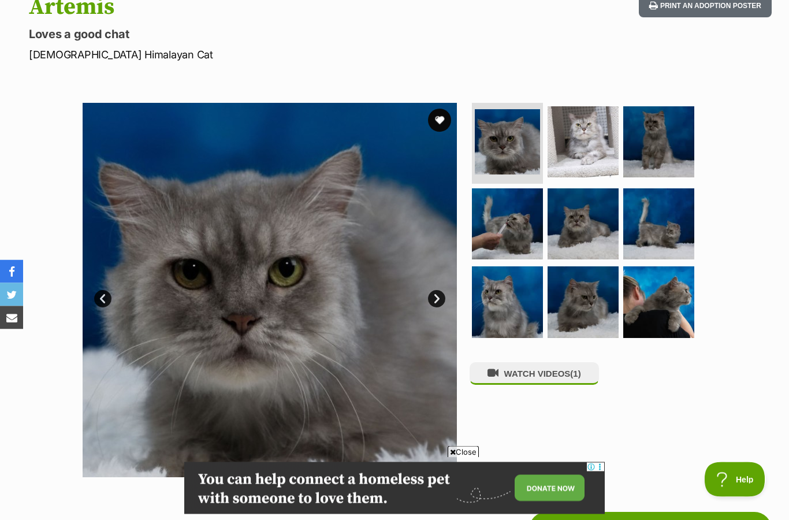
click at [444, 293] on link "Next" at bounding box center [436, 299] width 17 height 17
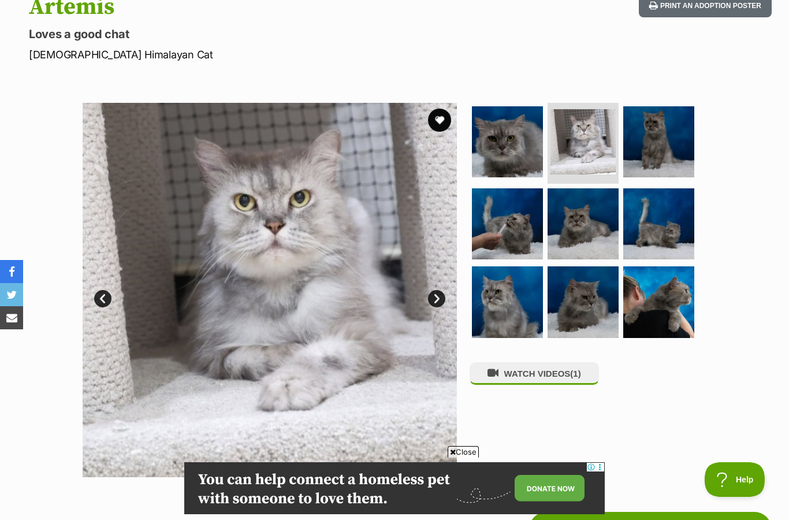
click at [439, 298] on link "Next" at bounding box center [436, 298] width 17 height 17
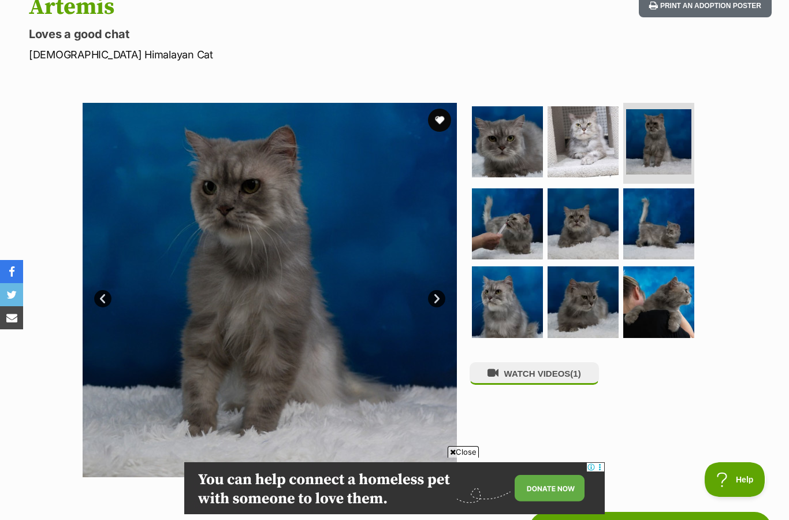
click at [440, 290] on link "Next" at bounding box center [436, 298] width 17 height 17
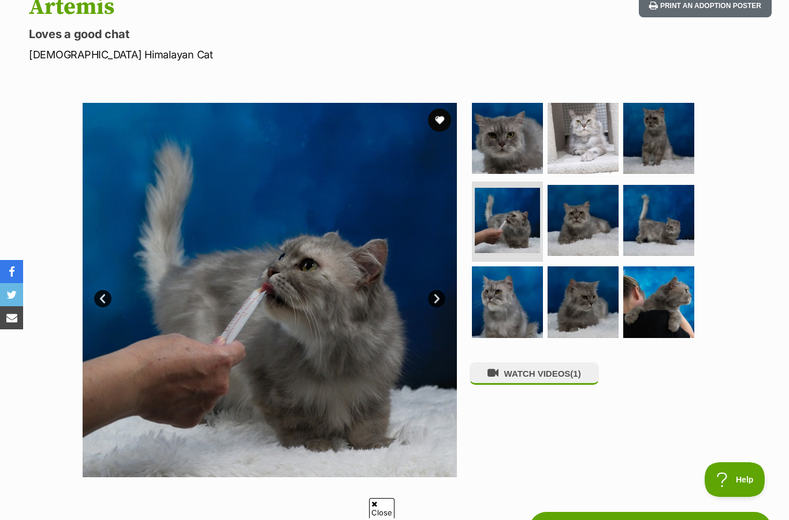
click at [438, 301] on link "Next" at bounding box center [436, 298] width 17 height 17
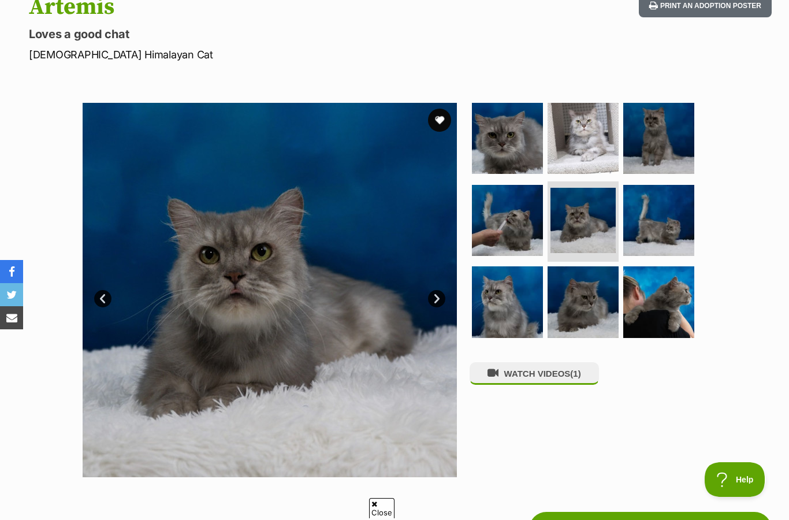
scroll to position [0, 0]
click at [437, 291] on link "Next" at bounding box center [436, 298] width 17 height 17
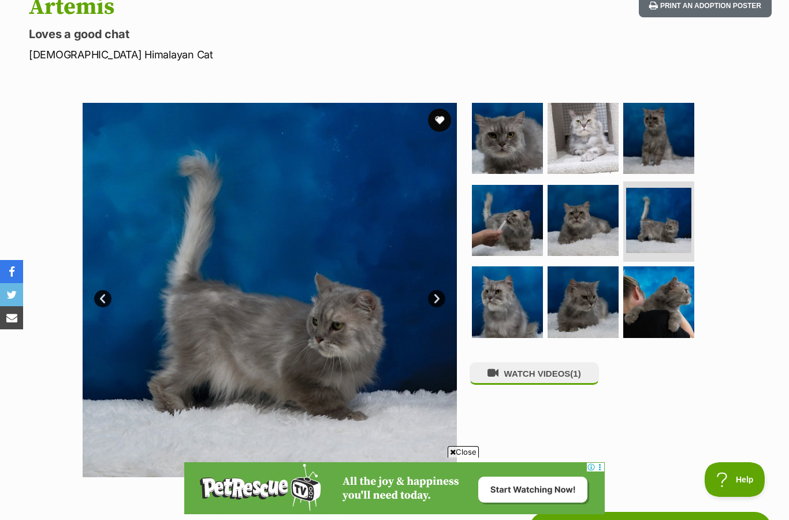
click at [437, 296] on link "Next" at bounding box center [436, 298] width 17 height 17
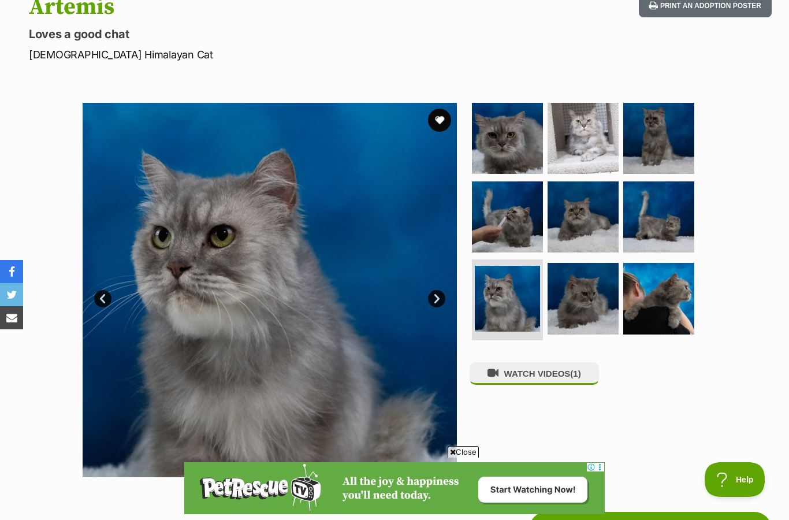
click at [438, 282] on img at bounding box center [270, 290] width 374 height 374
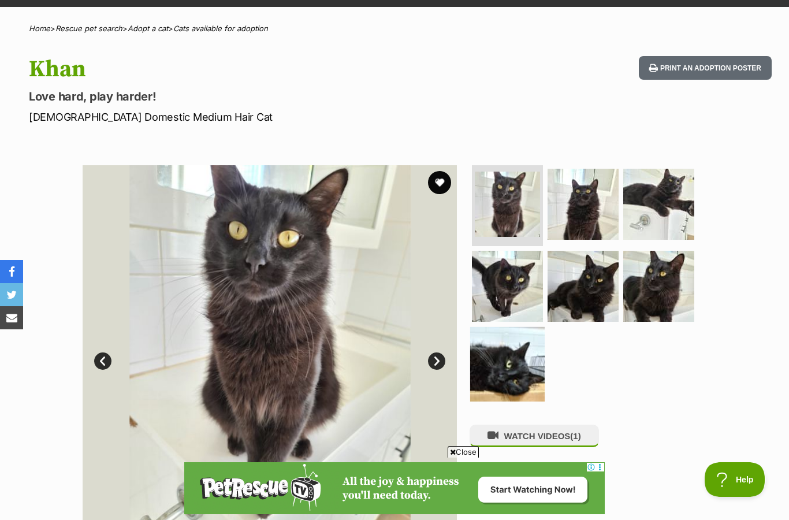
click at [510, 357] on img at bounding box center [507, 364] width 75 height 75
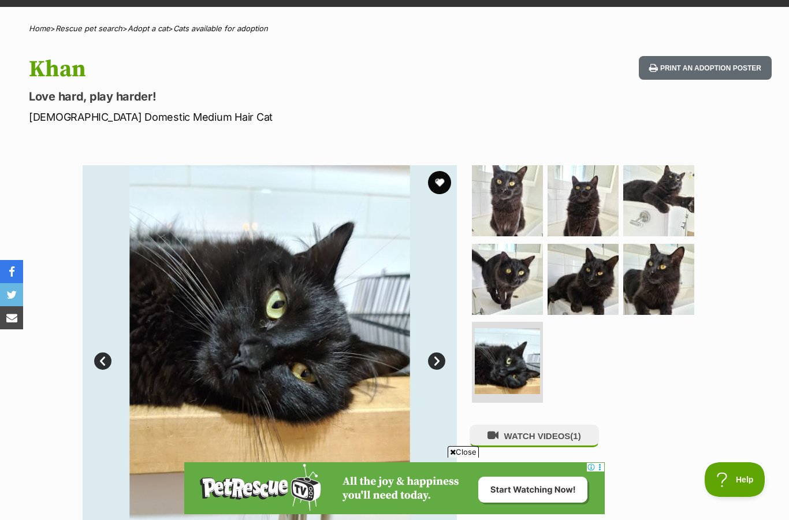
click at [441, 363] on link "Next" at bounding box center [436, 360] width 17 height 17
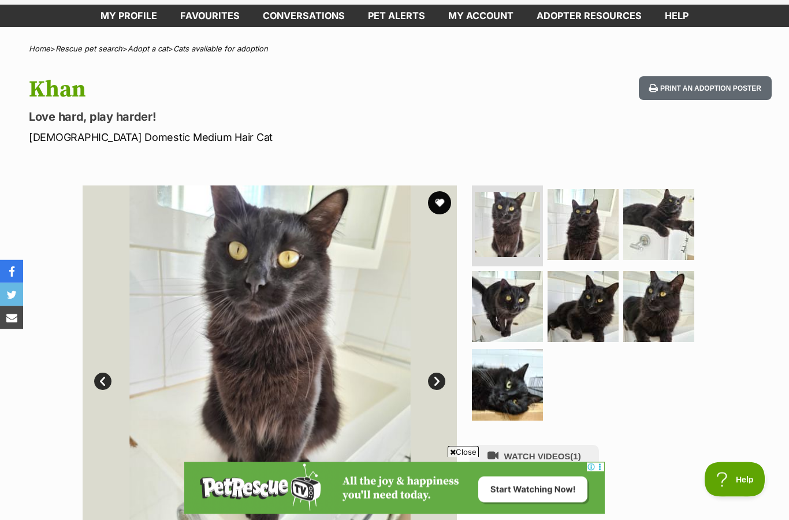
scroll to position [36, 0]
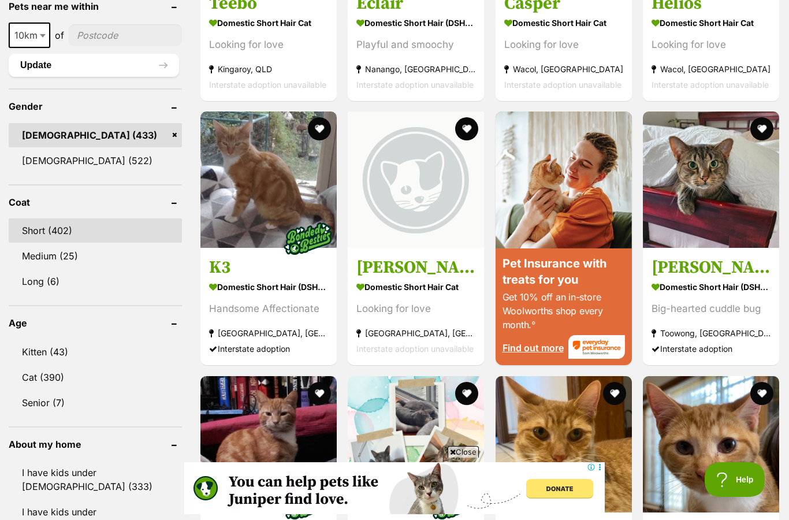
click at [56, 230] on link "Short (402)" at bounding box center [95, 230] width 173 height 24
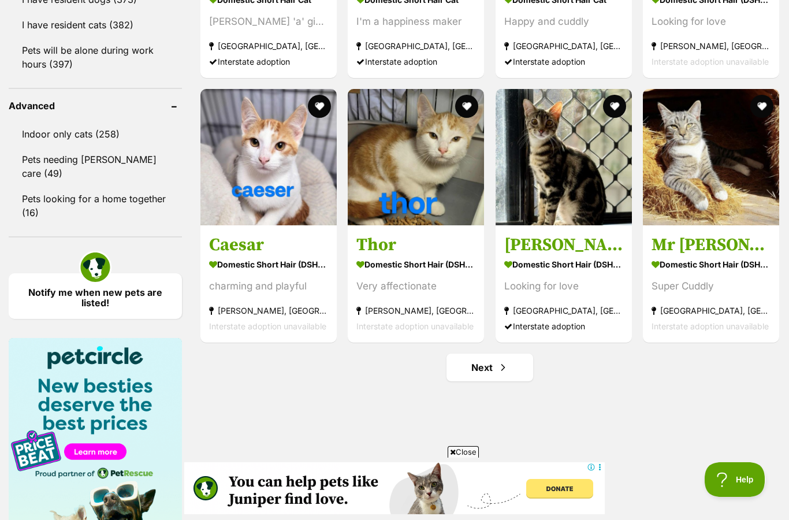
scroll to position [1514, 0]
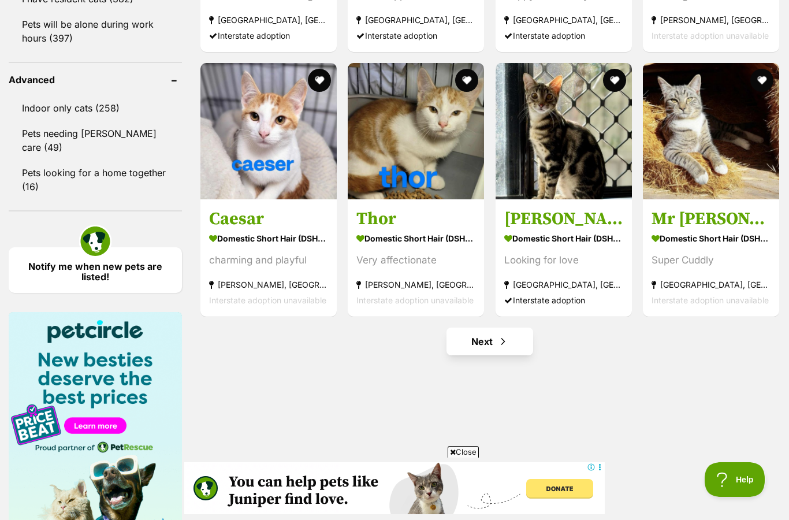
click at [508, 334] on span "Next page" at bounding box center [503, 341] width 12 height 14
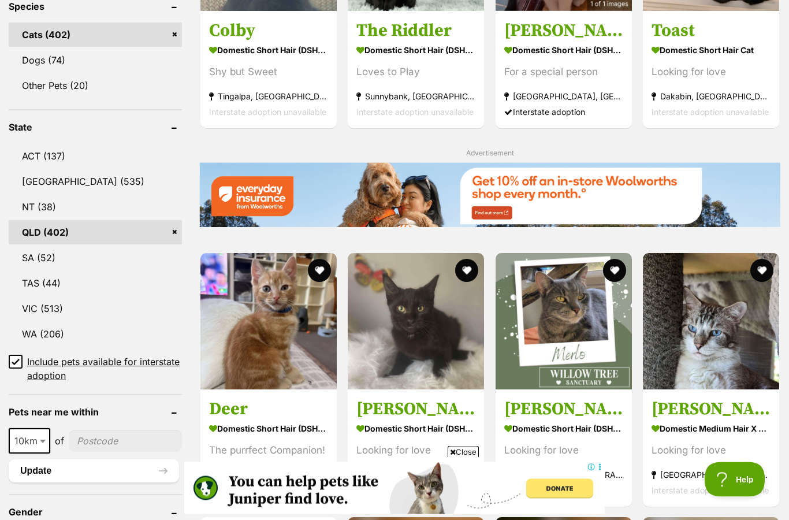
scroll to position [531, 0]
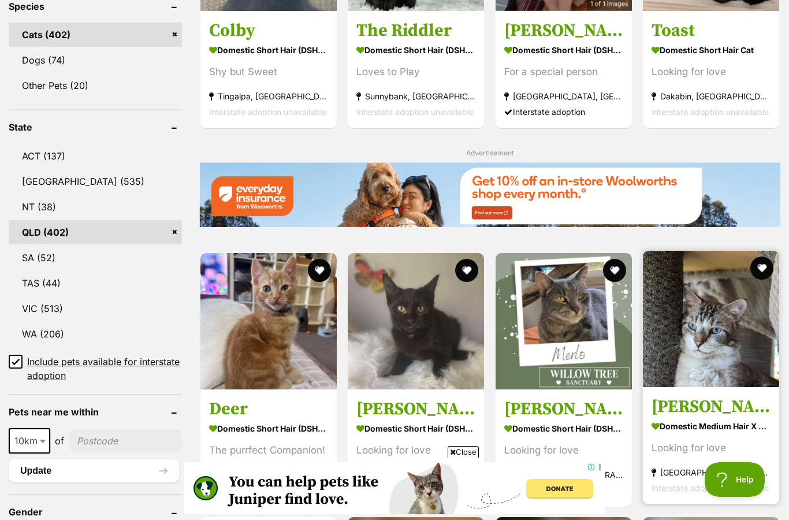
click at [734, 305] on img at bounding box center [711, 319] width 136 height 136
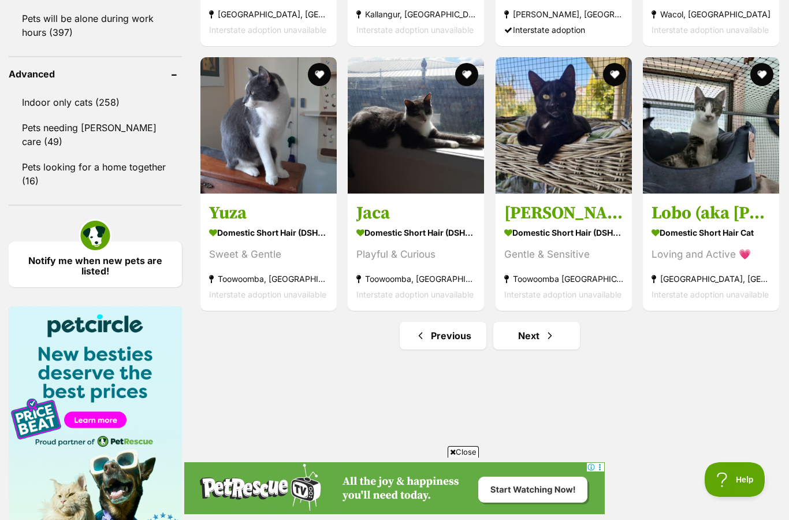
scroll to position [1536, 0]
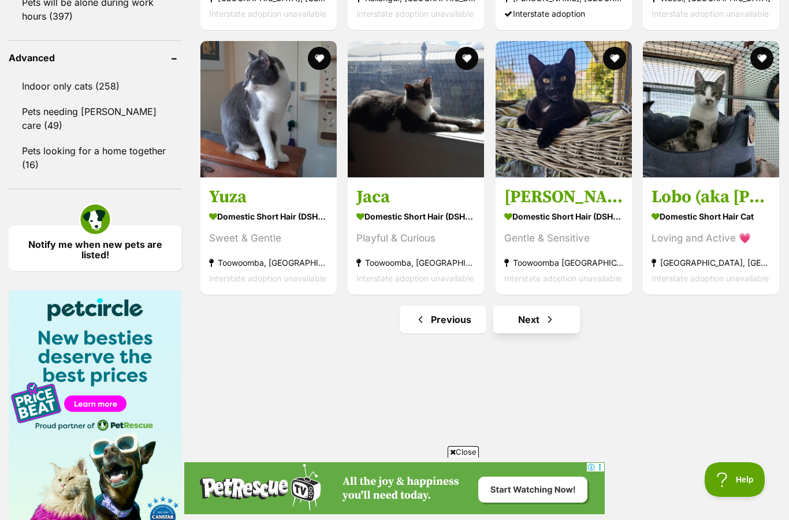
click at [552, 313] on span "Next page" at bounding box center [550, 320] width 12 height 14
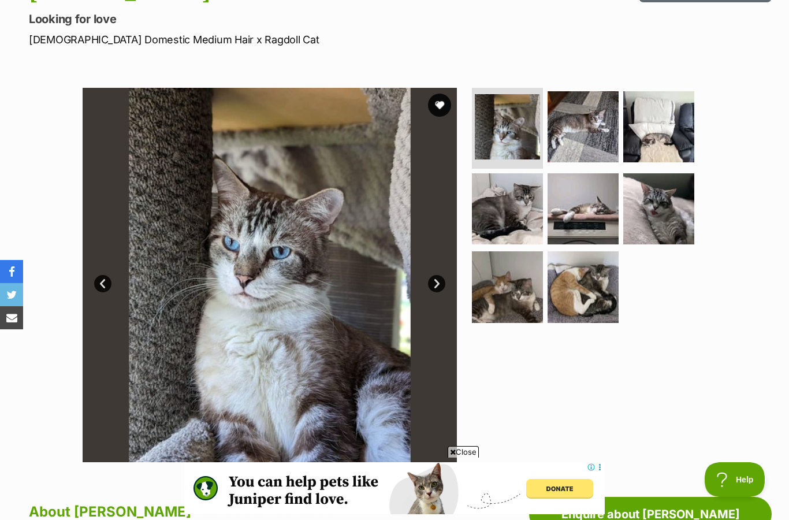
scroll to position [148, 0]
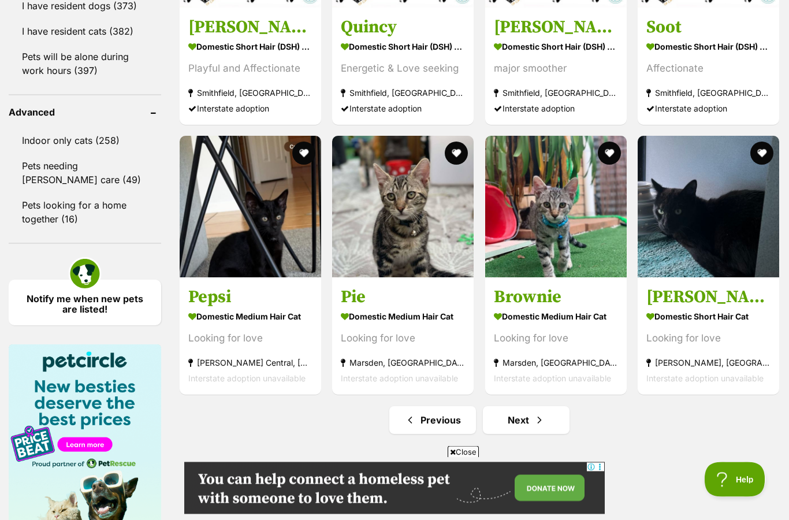
scroll to position [1537, 0]
click at [518, 434] on link "Next" at bounding box center [526, 420] width 87 height 28
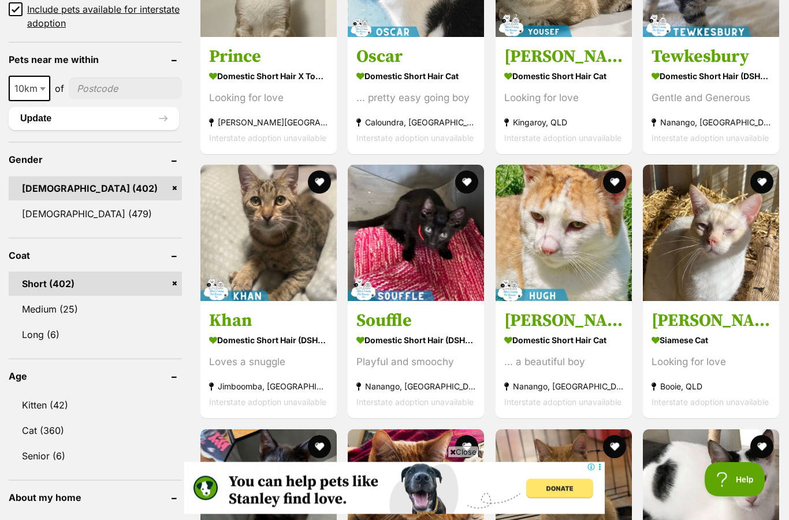
scroll to position [883, 0]
click at [42, 87] on b at bounding box center [43, 88] width 6 height 3
select select "50"
click at [108, 77] on input"] "postcode" at bounding box center [125, 88] width 111 height 22
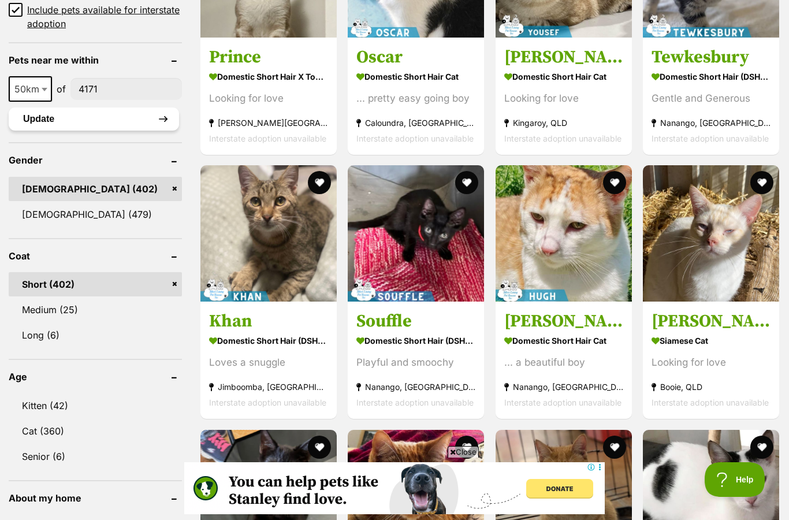
type input"] "4171"
click at [137, 107] on button "Update" at bounding box center [94, 118] width 170 height 23
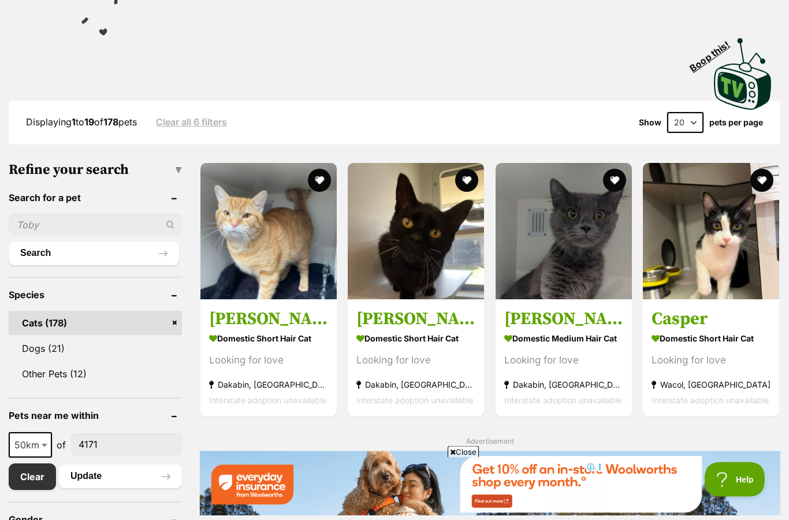
scroll to position [216, 0]
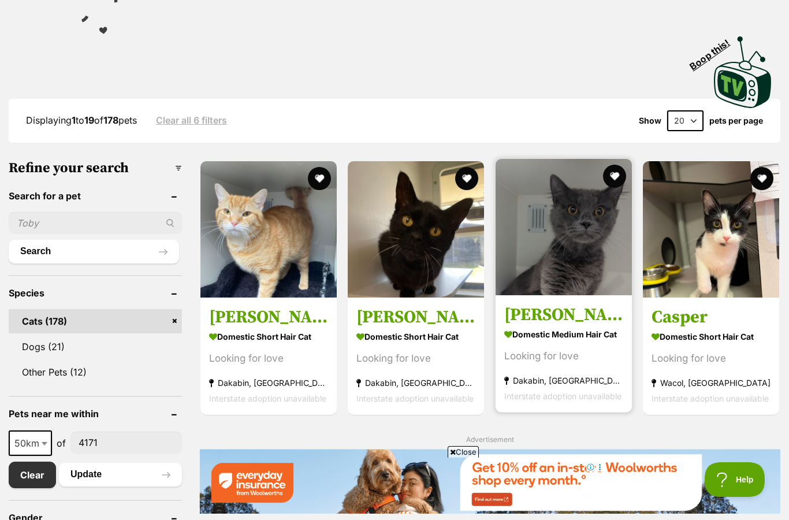
click at [549, 254] on img at bounding box center [564, 227] width 136 height 136
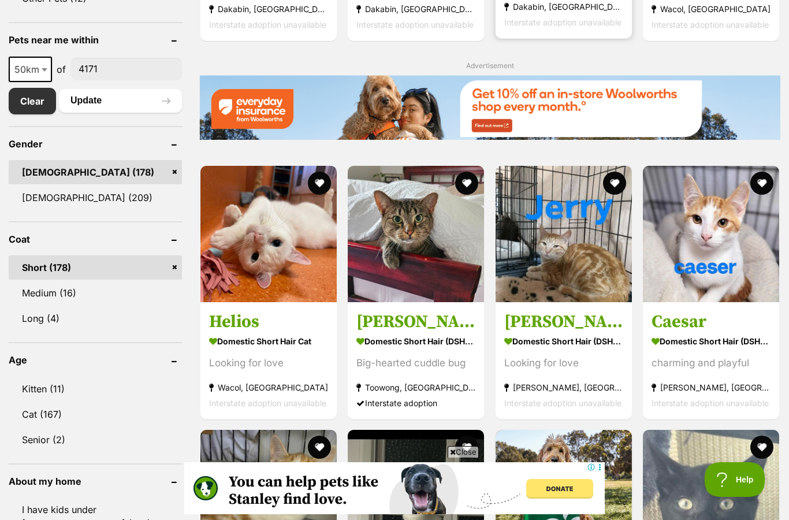
scroll to position [0, 0]
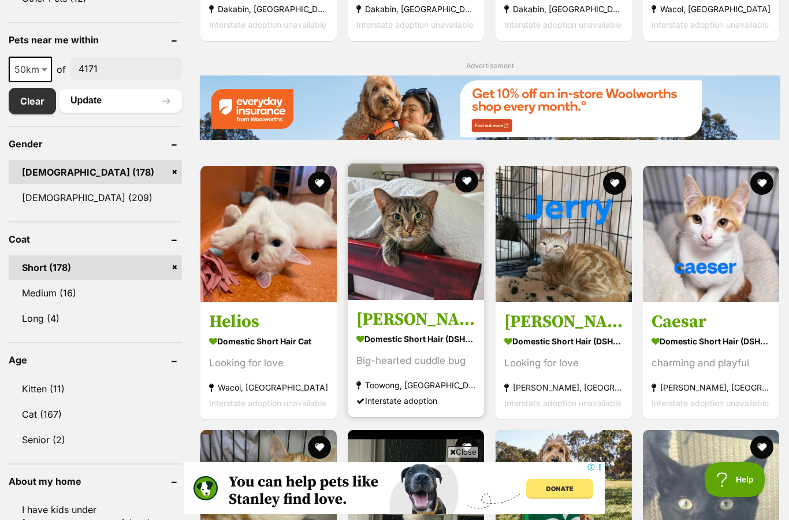
click at [420, 282] on img at bounding box center [416, 231] width 136 height 136
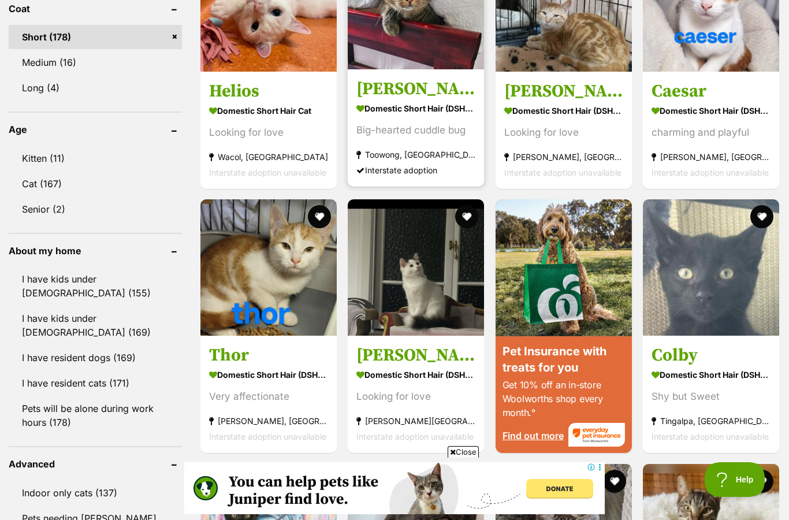
scroll to position [808, 0]
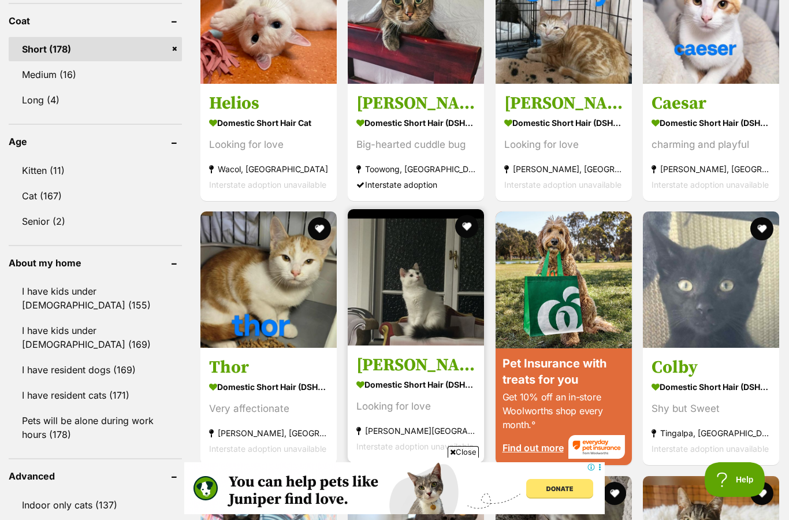
click at [433, 291] on img at bounding box center [416, 277] width 136 height 136
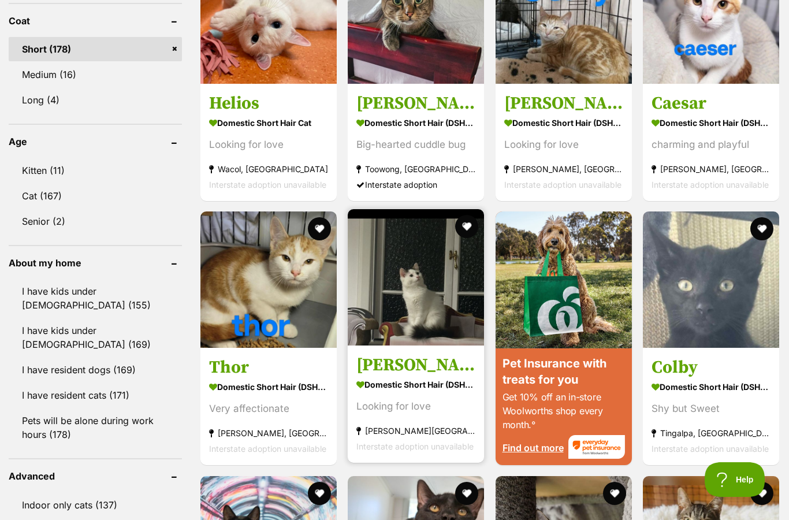
scroll to position [855, 0]
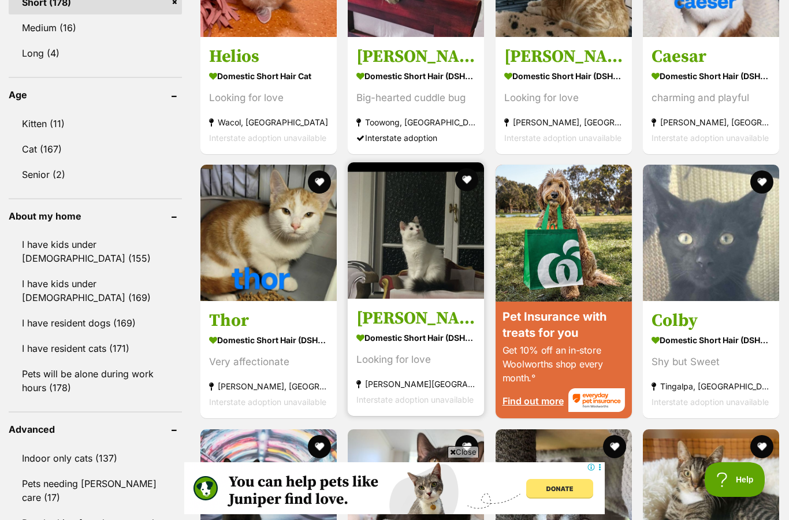
click at [400, 318] on h3 "Homer" at bounding box center [415, 318] width 119 height 22
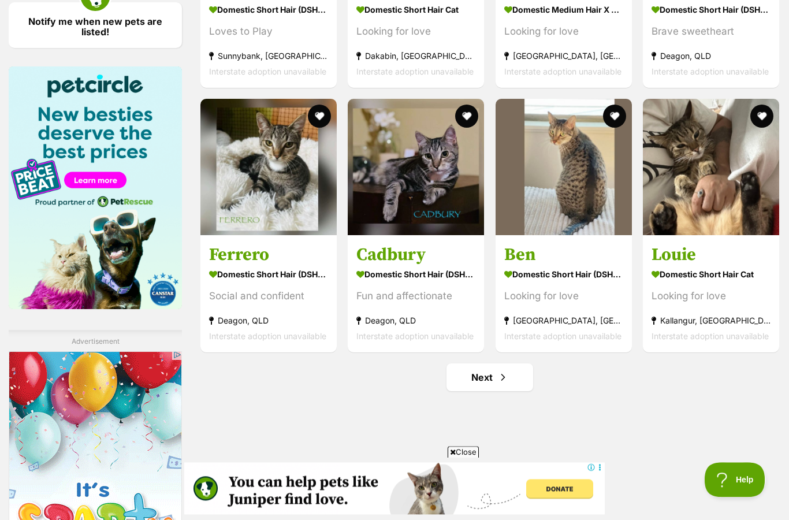
scroll to position [1450, 0]
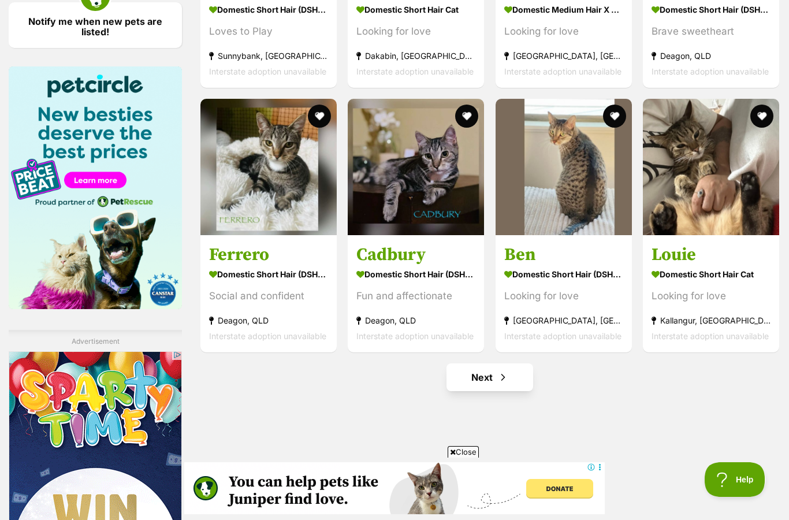
click at [494, 377] on link "Next" at bounding box center [490, 377] width 87 height 28
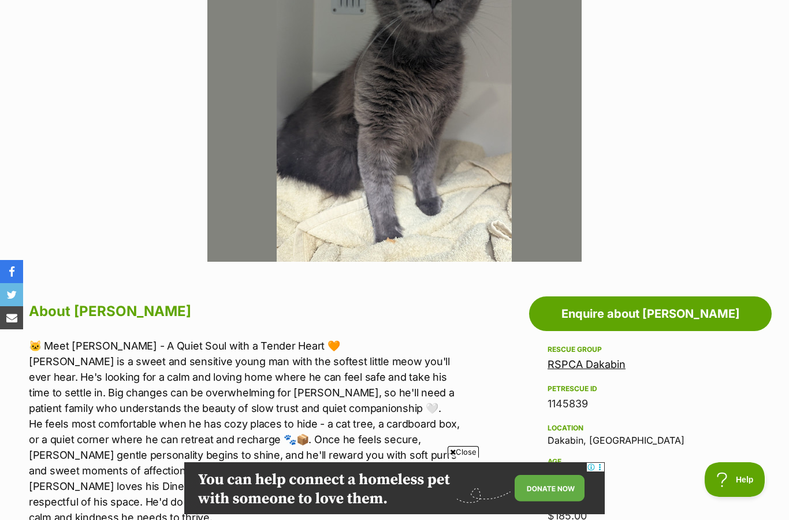
scroll to position [349, 0]
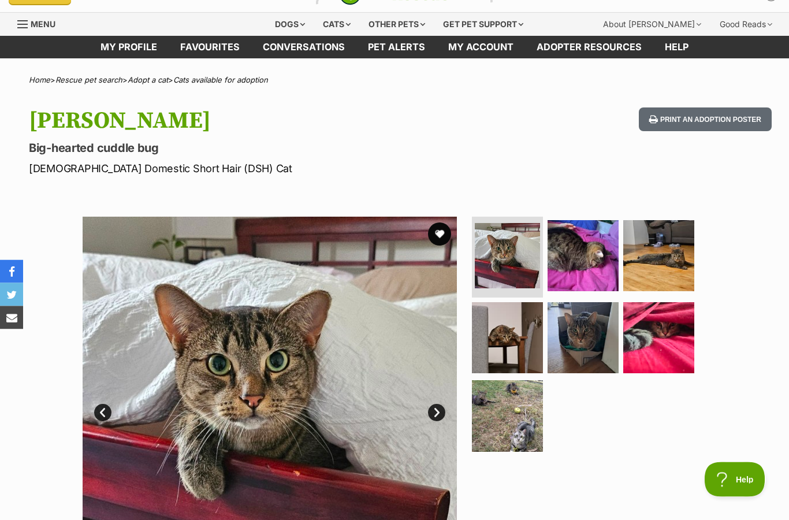
scroll to position [23, 0]
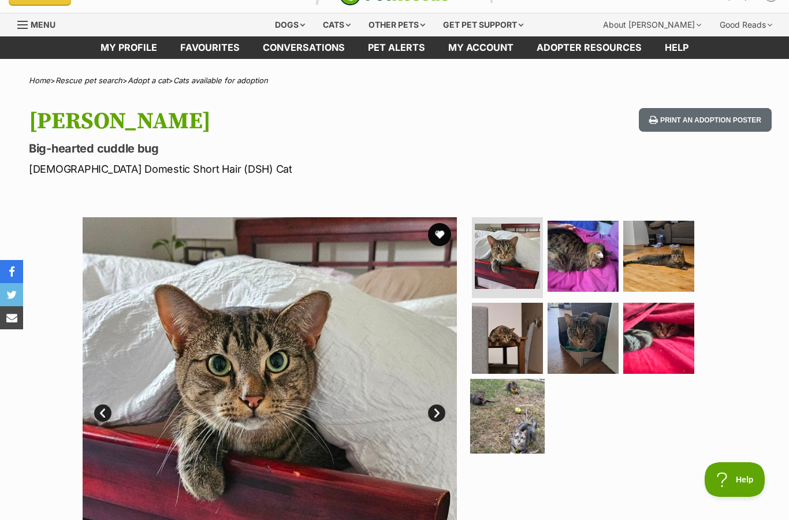
click at [511, 406] on img at bounding box center [507, 416] width 75 height 75
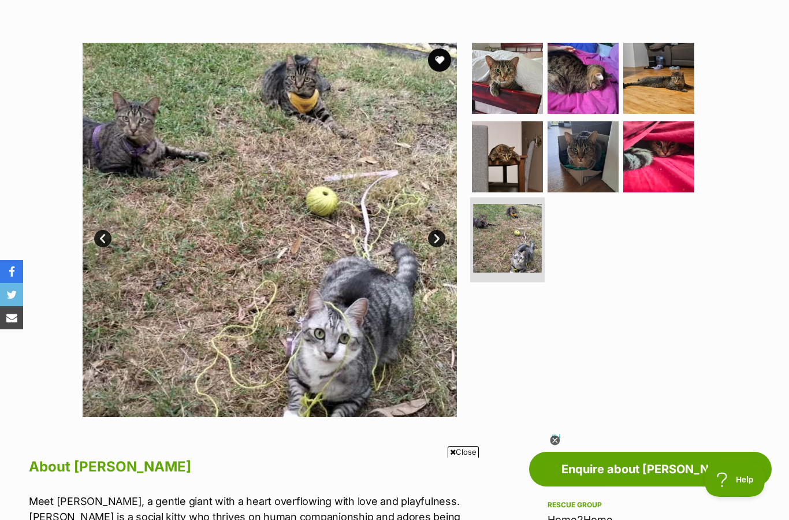
scroll to position [185, 0]
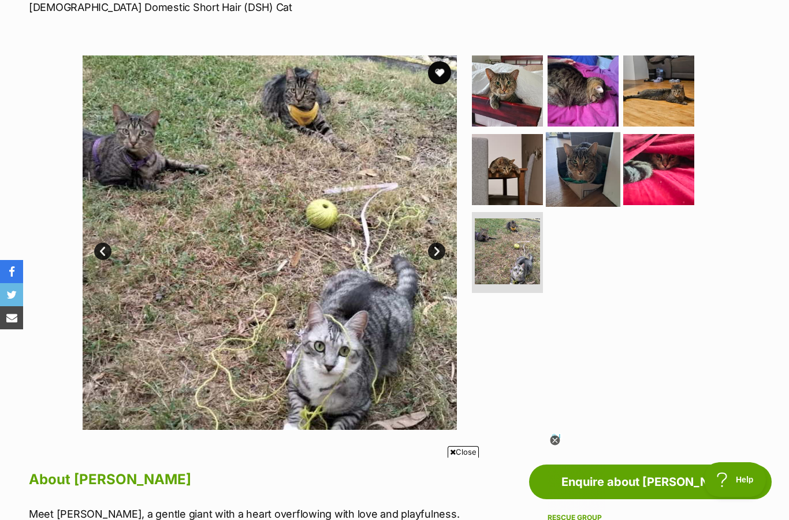
click at [590, 164] on img at bounding box center [583, 169] width 75 height 75
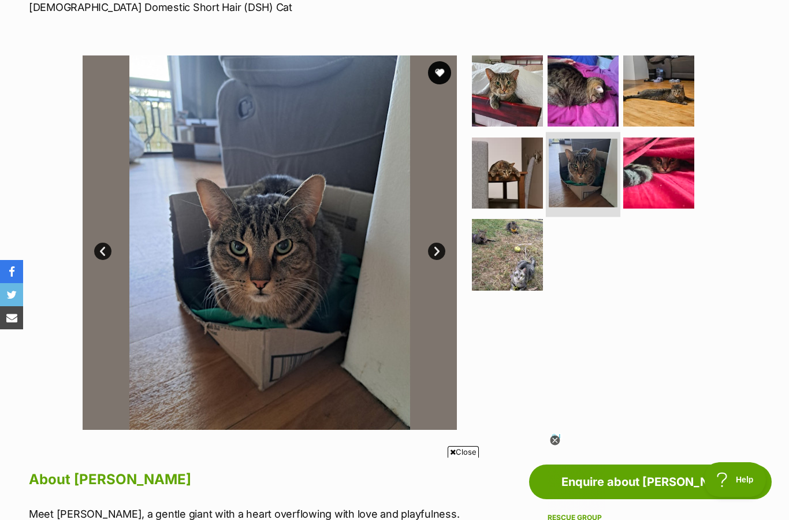
scroll to position [0, 0]
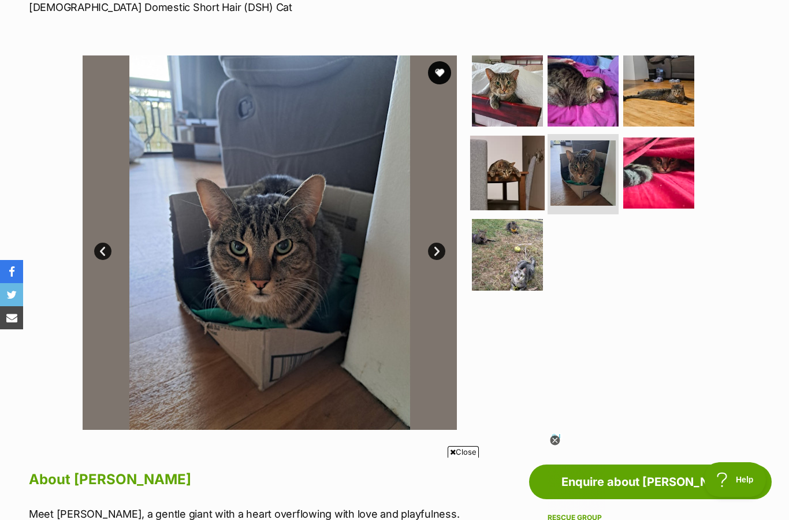
click at [517, 169] on img at bounding box center [507, 172] width 75 height 75
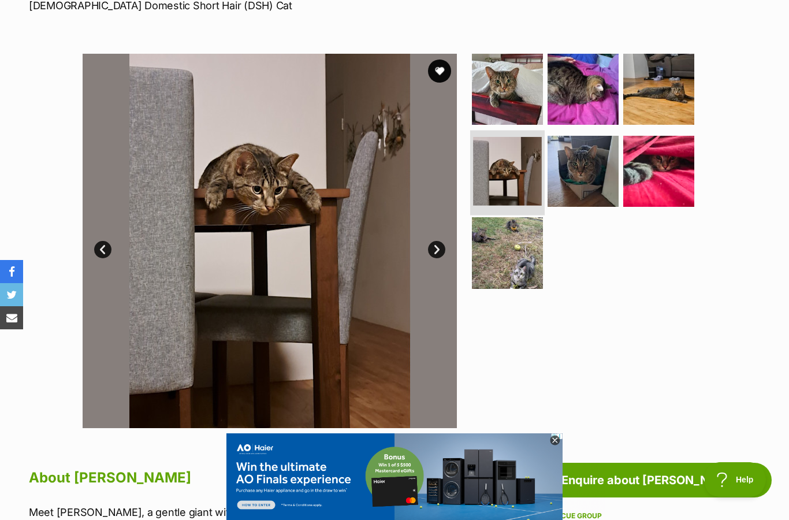
scroll to position [172, 0]
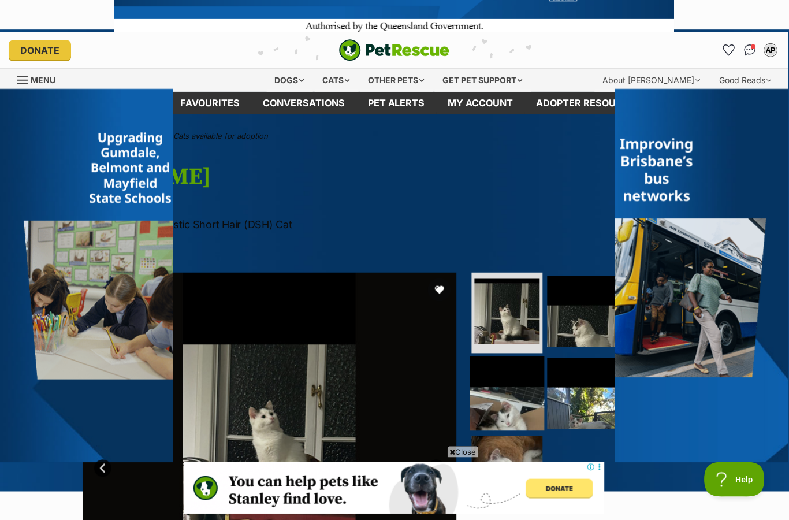
scroll to position [157, 0]
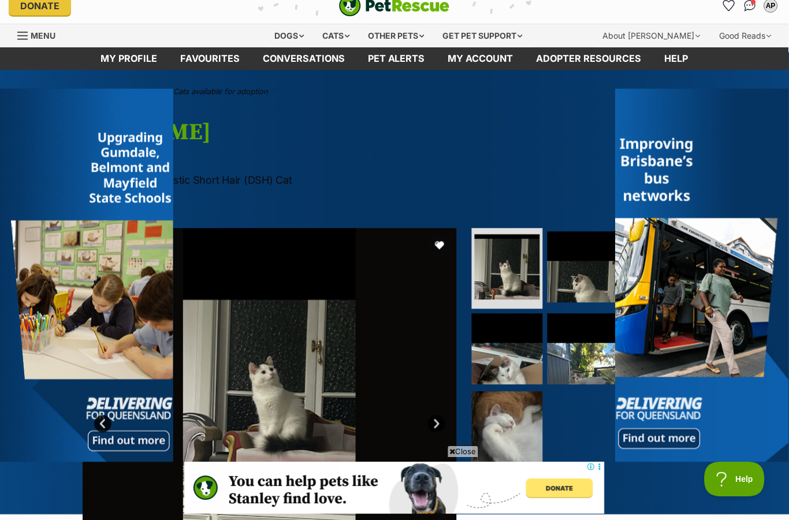
click at [441, 421] on link "Next" at bounding box center [436, 423] width 17 height 17
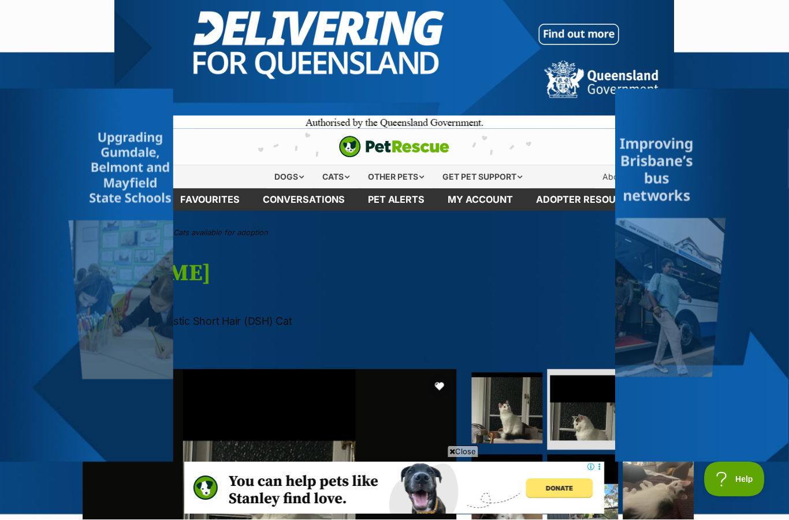
scroll to position [0, 0]
